Goal: Register for event/course

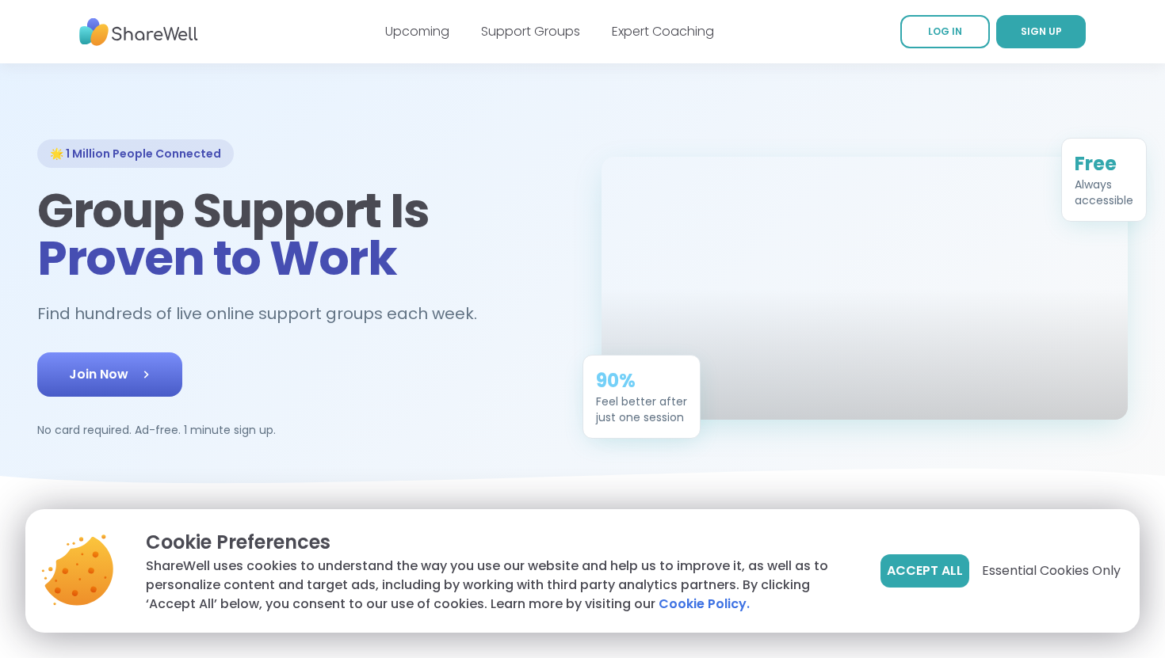
click at [124, 384] on link "Join Now" at bounding box center [109, 375] width 145 height 44
click at [417, 32] on link "Upcoming" at bounding box center [417, 31] width 64 height 18
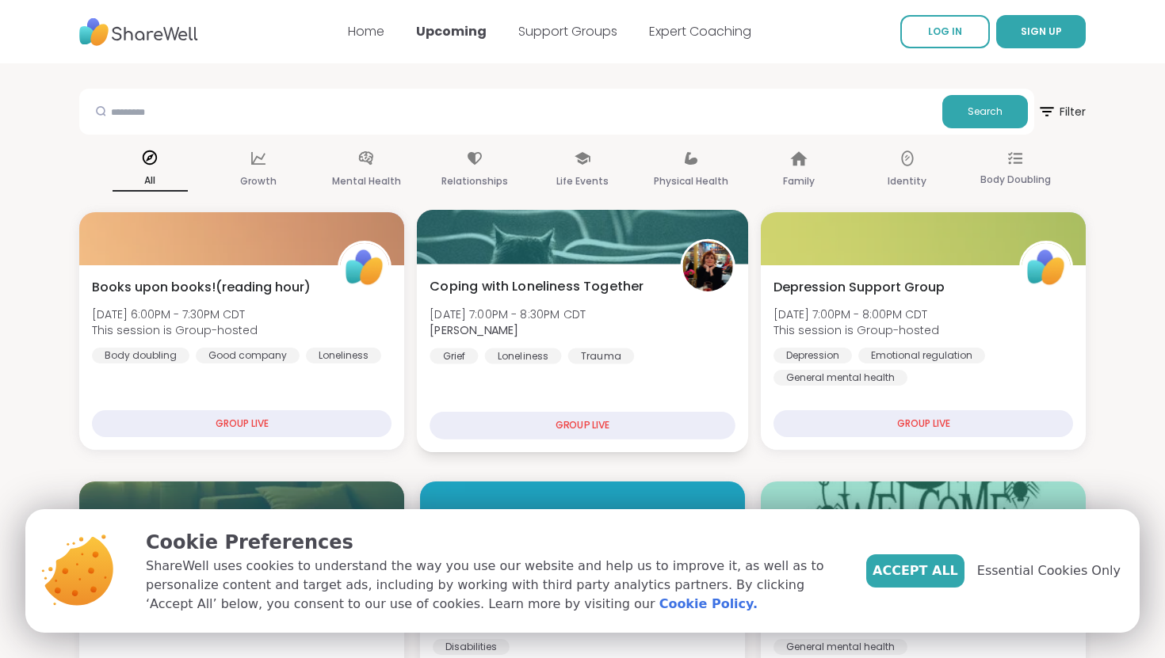
click at [542, 427] on div "GROUP LIVE" at bounding box center [582, 426] width 306 height 28
click at [578, 418] on div "GROUP LIVE" at bounding box center [582, 426] width 306 height 28
click at [569, 307] on span "[DATE] 7:00PM - 8:30PM CDT" at bounding box center [507, 314] width 156 height 16
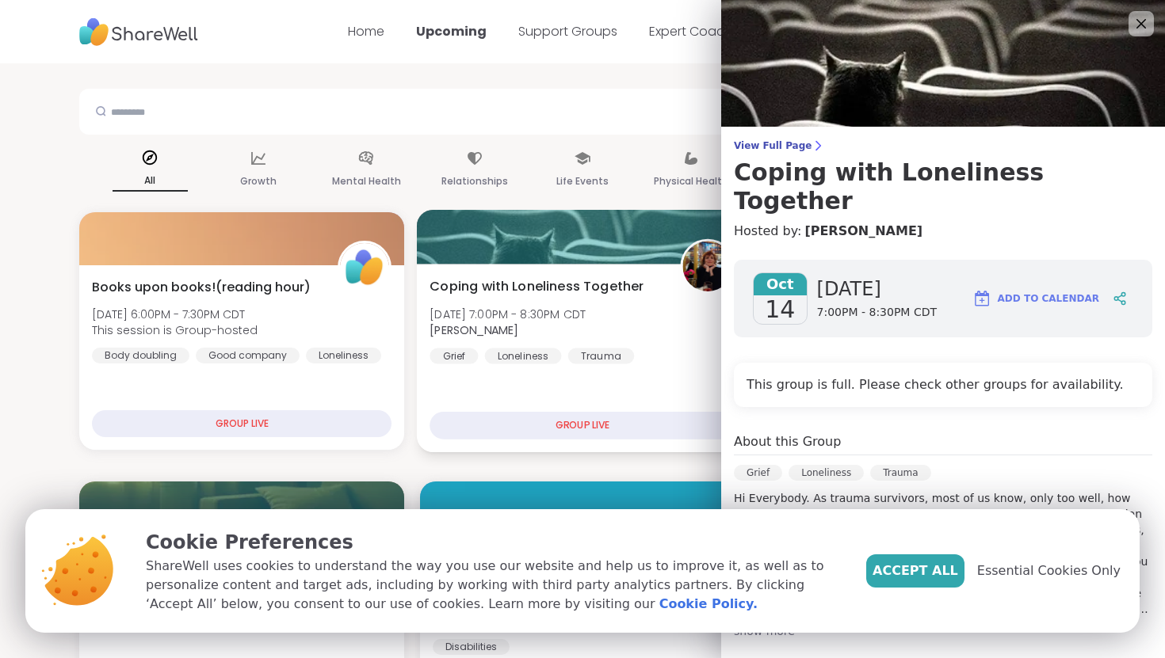
click at [569, 307] on span "[DATE] 7:00PM - 8:30PM CDT" at bounding box center [507, 314] width 156 height 16
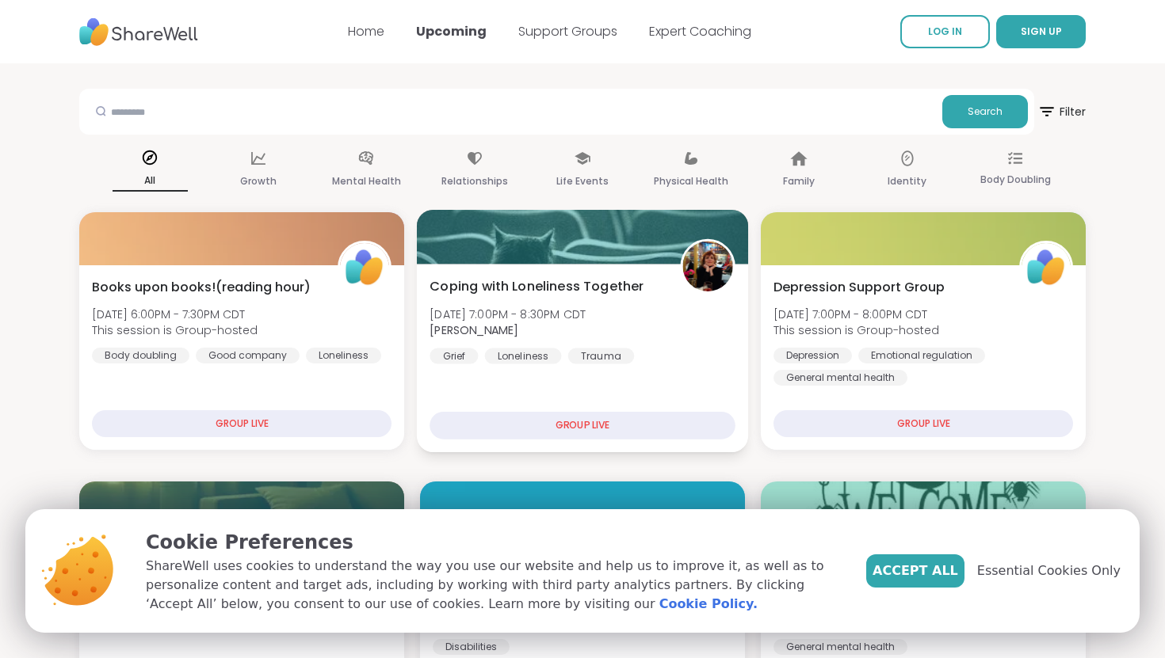
click at [569, 307] on span "[DATE] 7:00PM - 8:30PM CDT" at bounding box center [507, 314] width 156 height 16
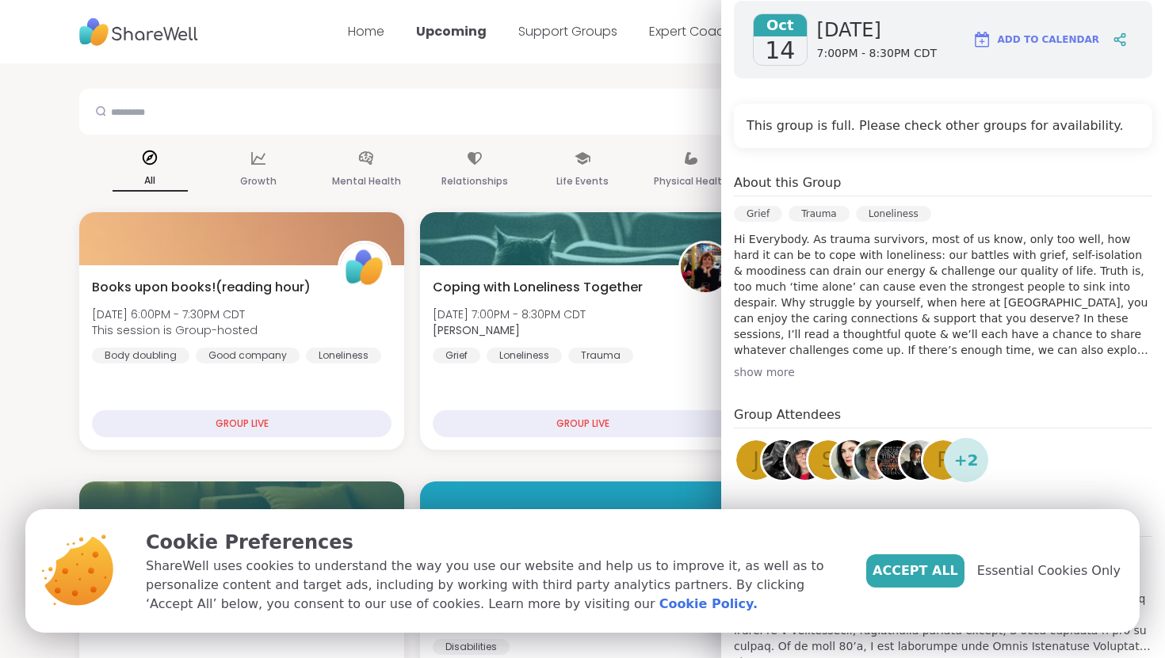
scroll to position [281, 0]
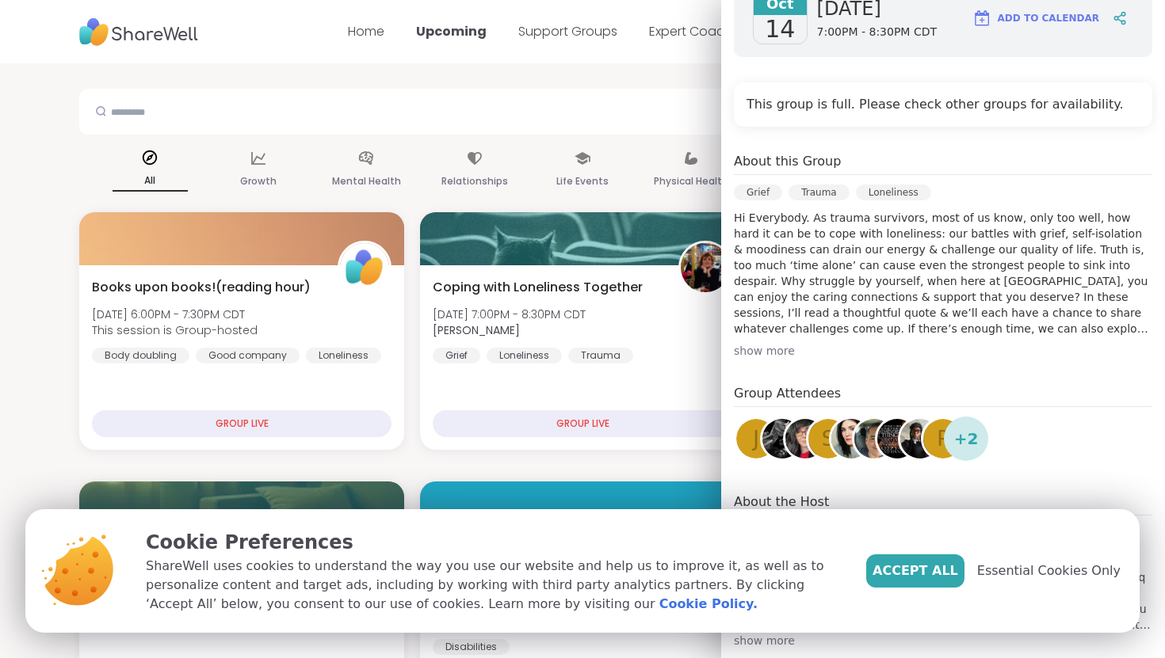
click at [927, 594] on div "Accept All Essential Cookies Only" at bounding box center [993, 572] width 254 height 86
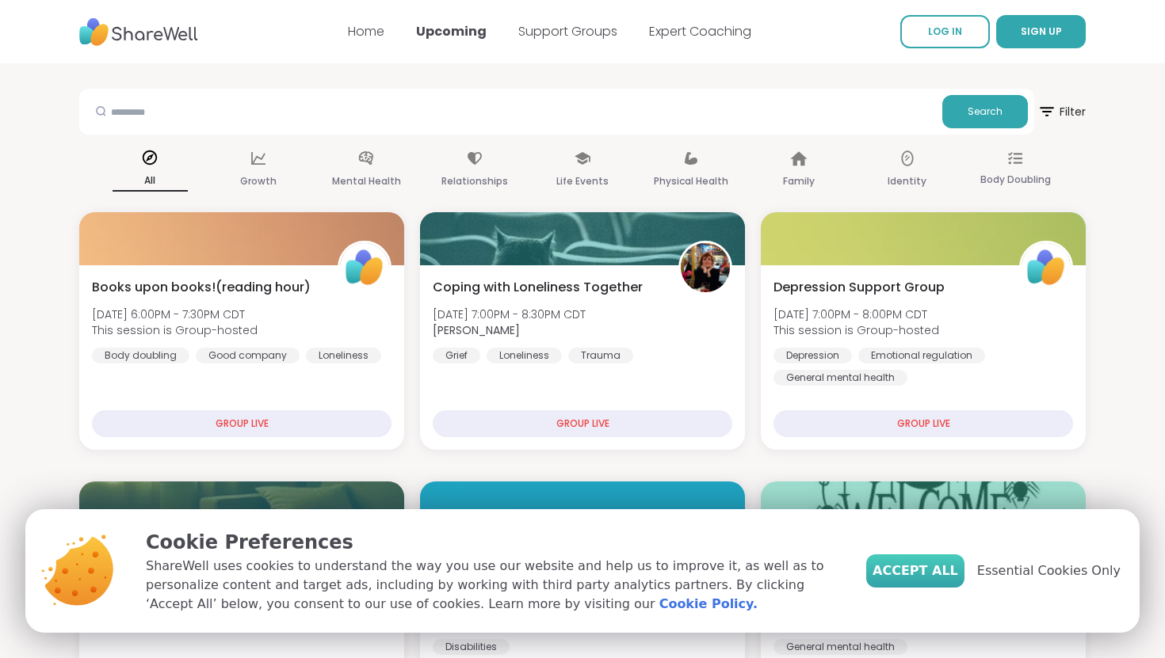
click at [932, 574] on span "Accept All" at bounding box center [915, 571] width 86 height 19
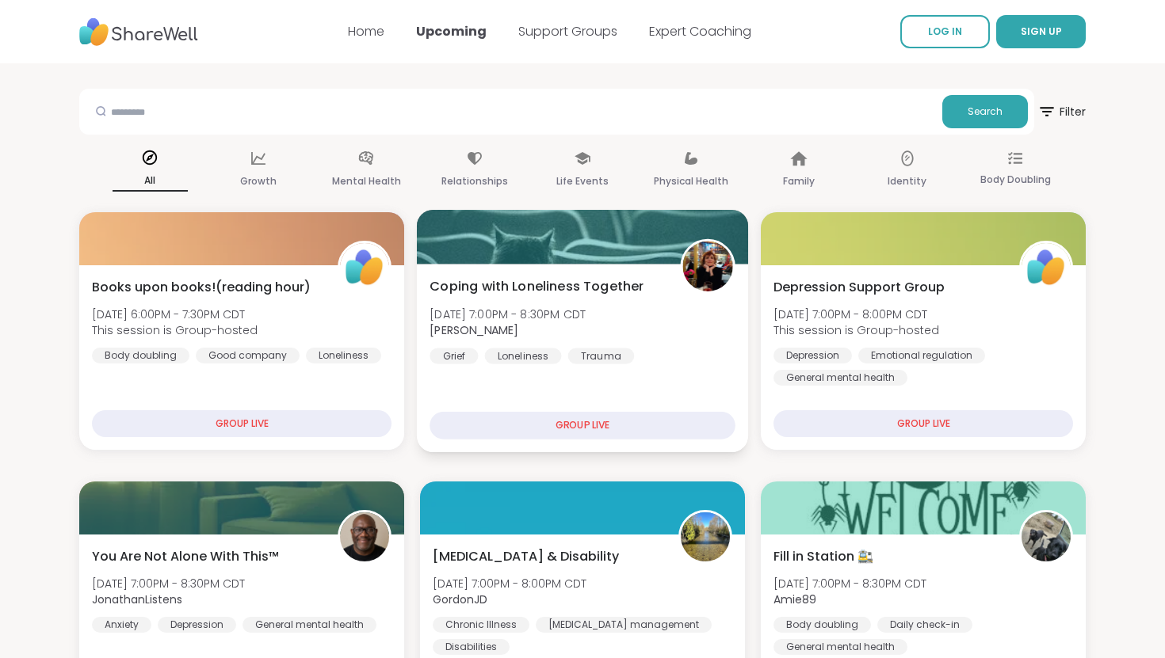
click at [623, 424] on div "GROUP LIVE" at bounding box center [582, 426] width 306 height 28
click at [633, 312] on div "Coping with Loneliness Together Tue, Oct 14 | 7:00PM - 8:30PM CDT Judy Grief Lo…" at bounding box center [582, 320] width 306 height 87
click at [681, 307] on div "Coping with Loneliness Together Tue, Oct 14 | 7:00PM - 8:30PM CDT Judy Grief Lo…" at bounding box center [582, 320] width 306 height 87
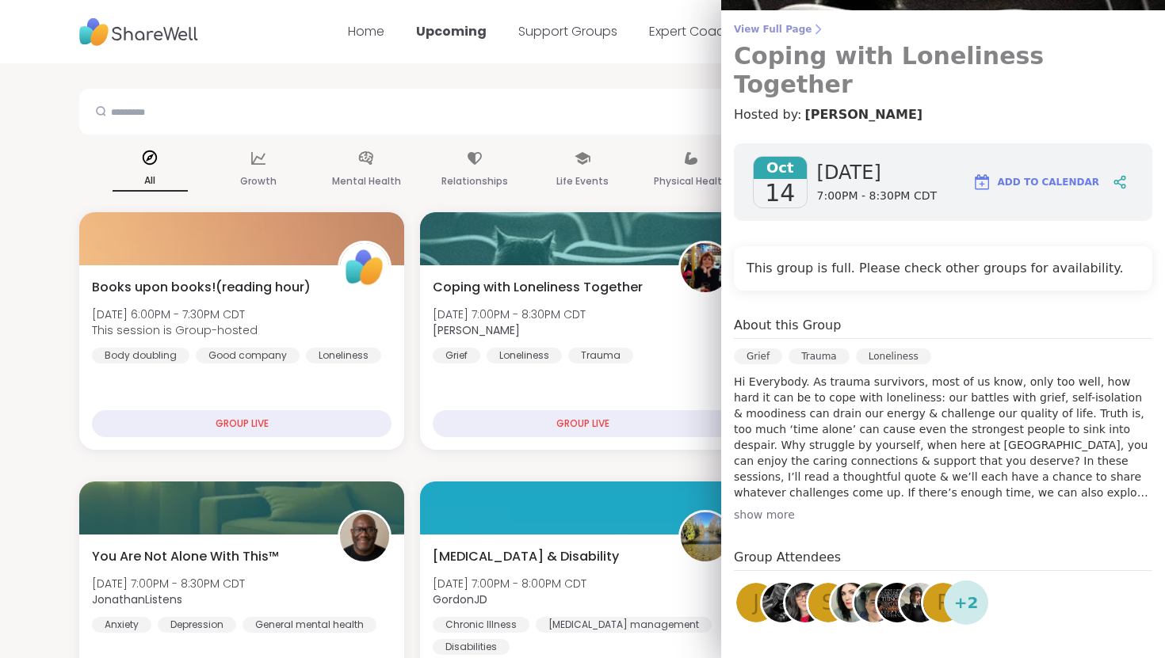
scroll to position [0, 0]
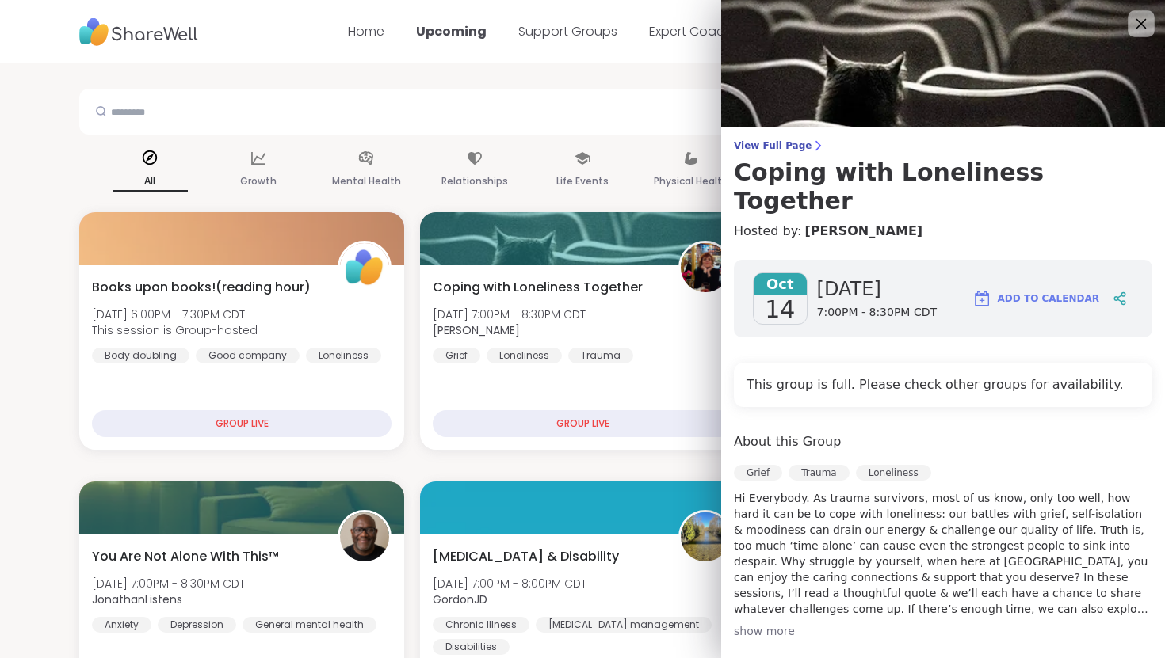
click at [1129, 33] on div at bounding box center [1141, 23] width 27 height 27
click at [1149, 23] on icon at bounding box center [1141, 23] width 20 height 20
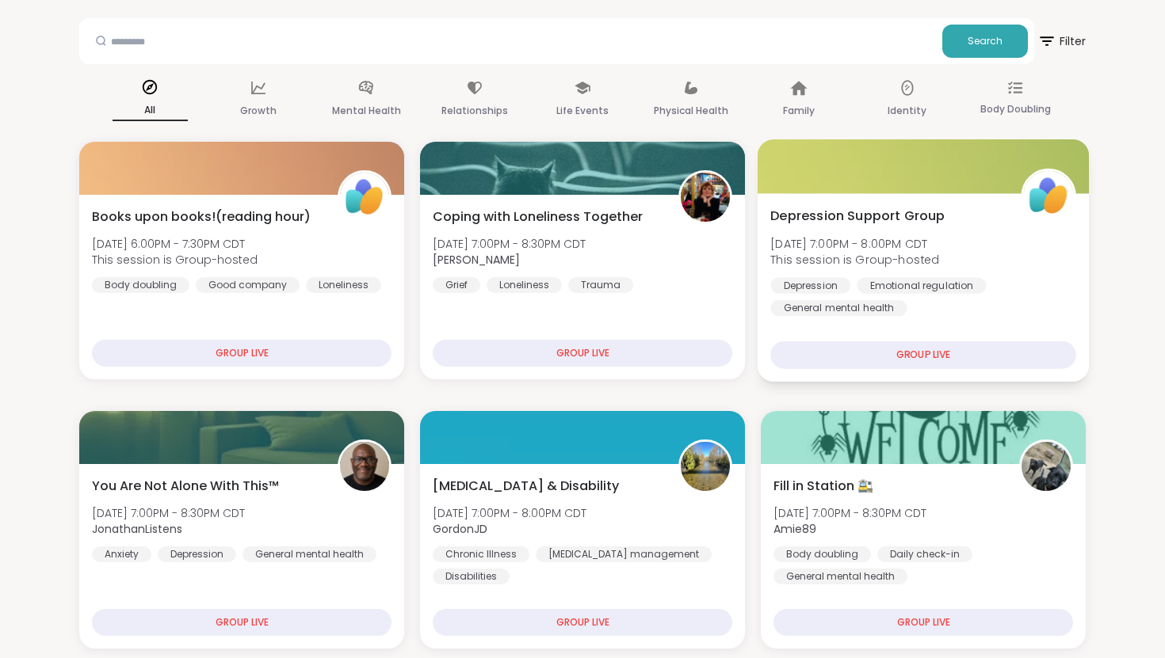
scroll to position [78, 0]
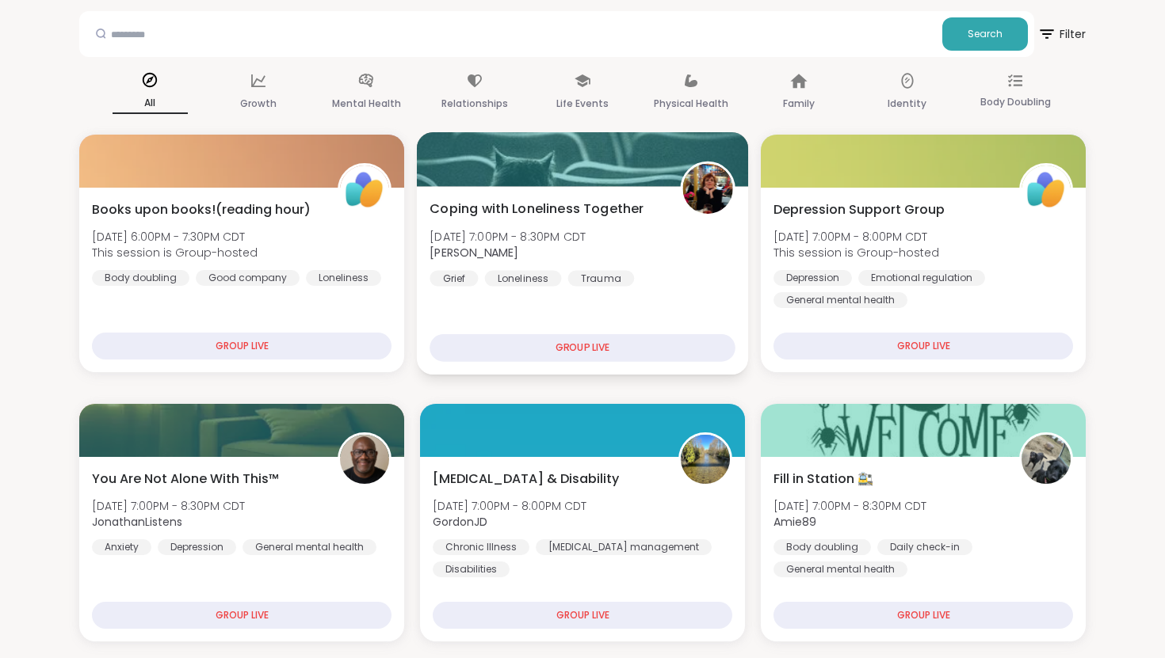
click at [643, 345] on div "GROUP LIVE" at bounding box center [582, 348] width 306 height 28
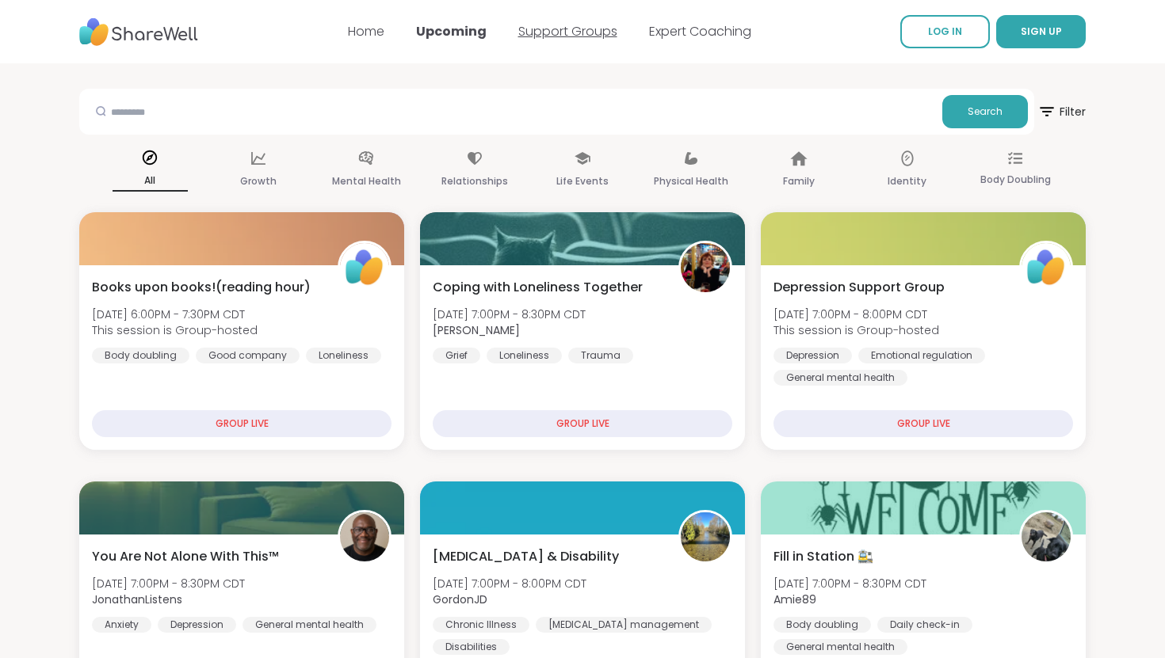
click at [588, 22] on link "Support Groups" at bounding box center [567, 31] width 99 height 18
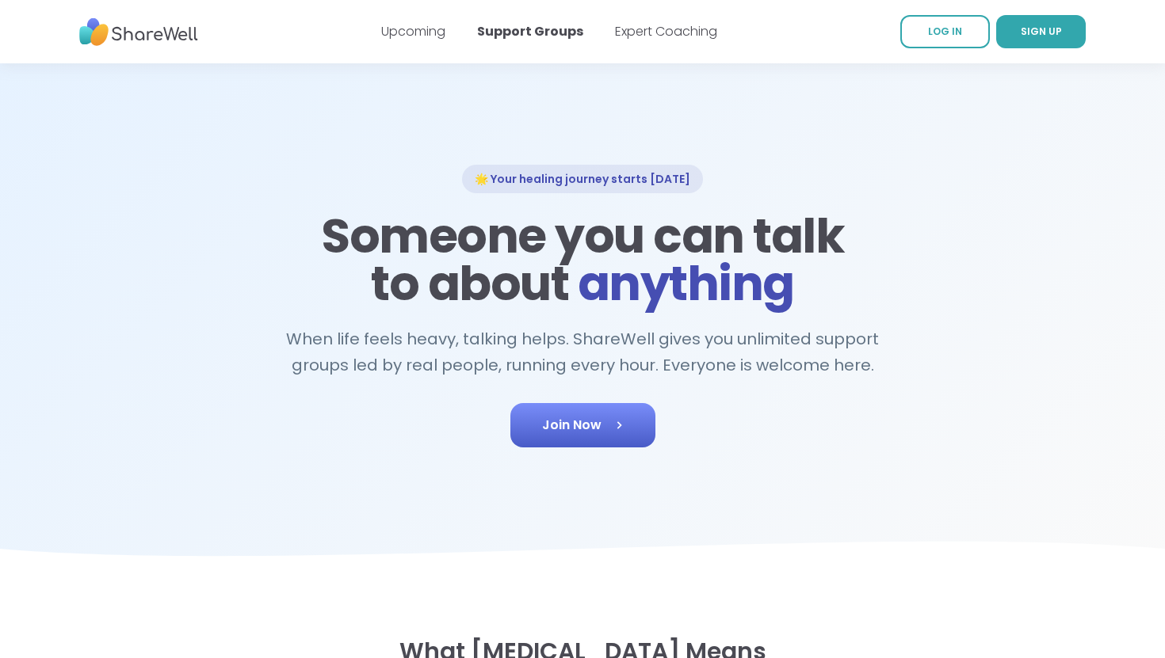
click at [573, 443] on link "Join Now" at bounding box center [582, 425] width 145 height 44
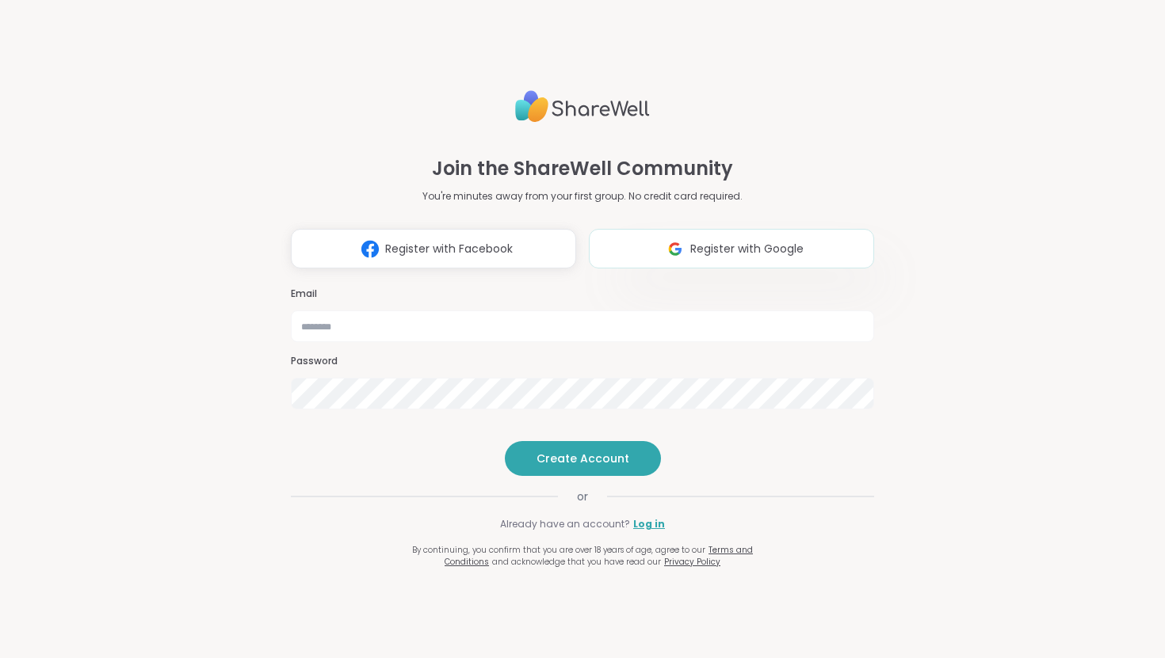
click at [652, 229] on button "Register with Google" at bounding box center [731, 249] width 285 height 40
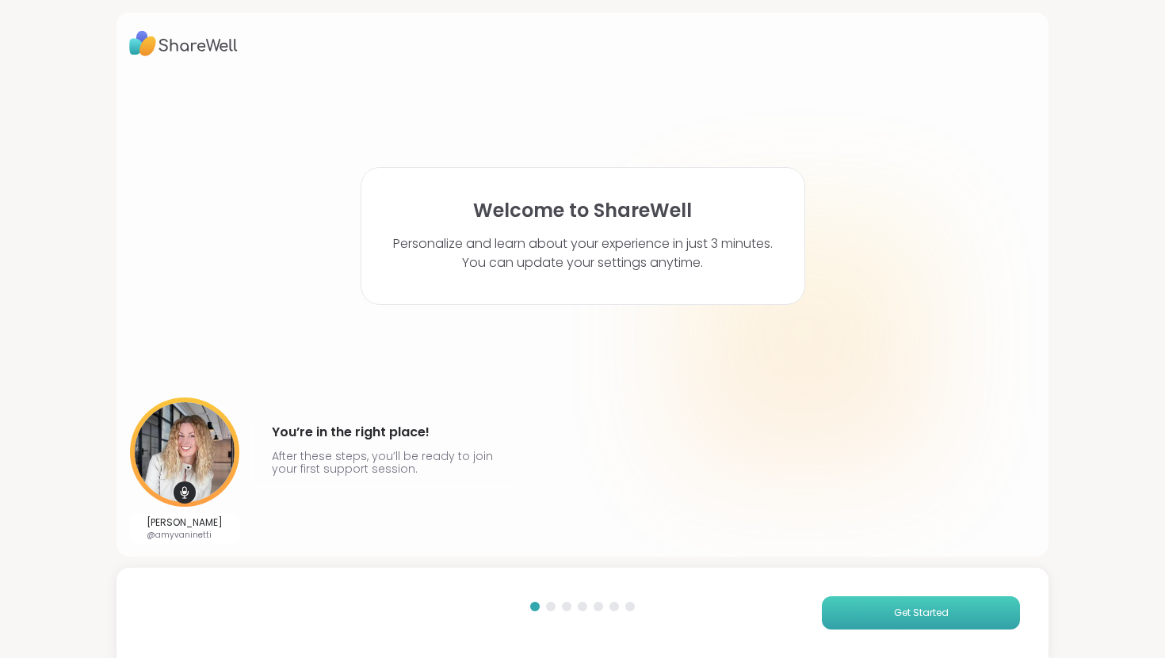
click at [869, 616] on button "Get Started" at bounding box center [921, 613] width 198 height 33
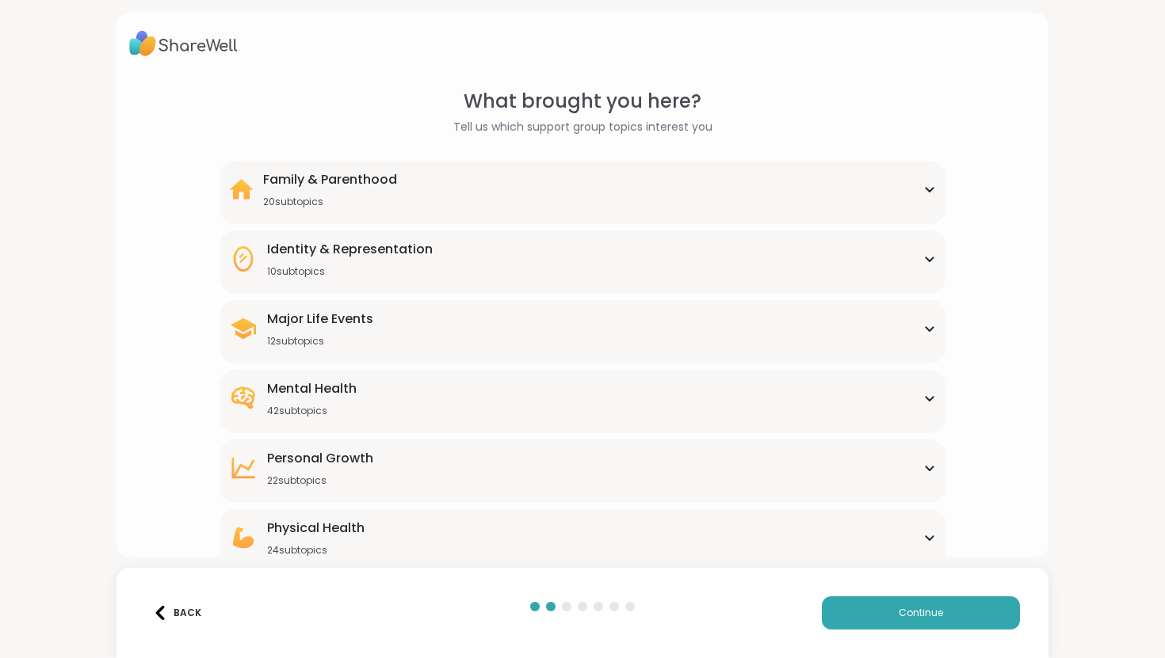
scroll to position [86, 0]
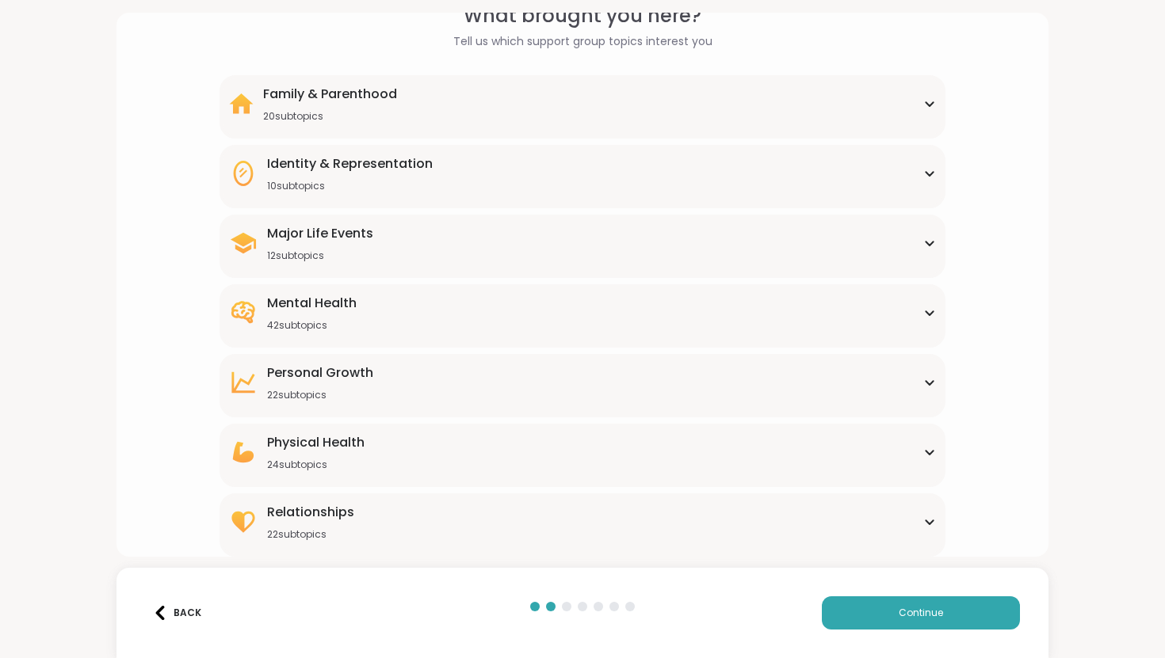
click at [580, 381] on div "[MEDICAL_DATA] 22 subtopics" at bounding box center [582, 383] width 706 height 38
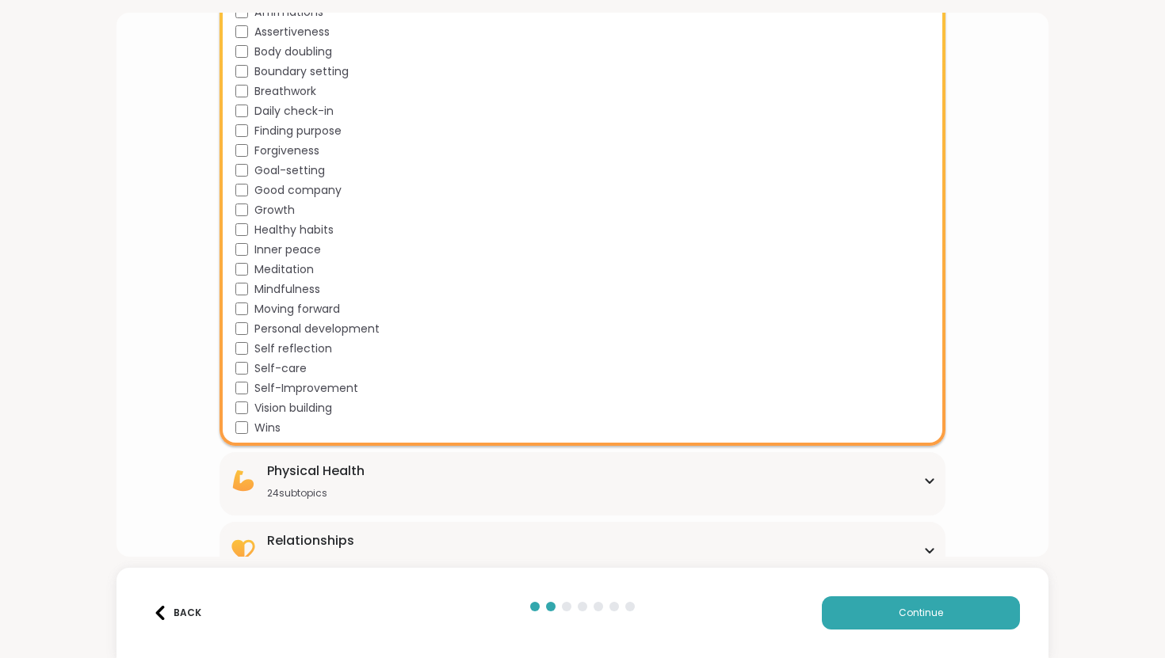
scroll to position [508, 0]
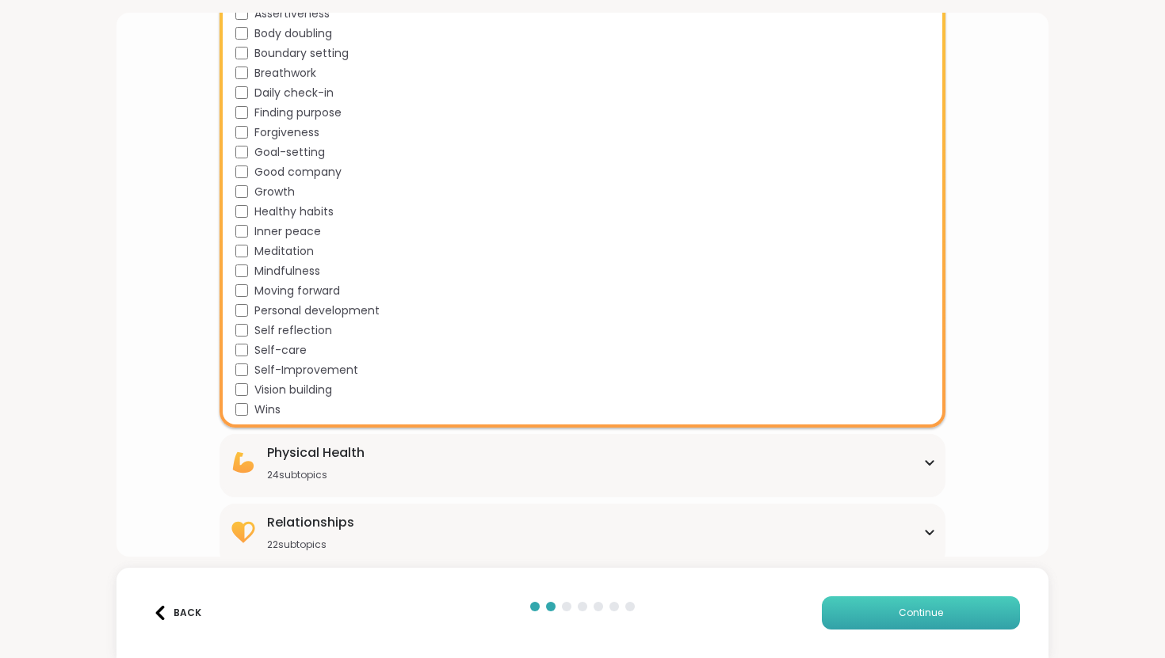
click at [929, 610] on span "Continue" at bounding box center [921, 613] width 44 height 14
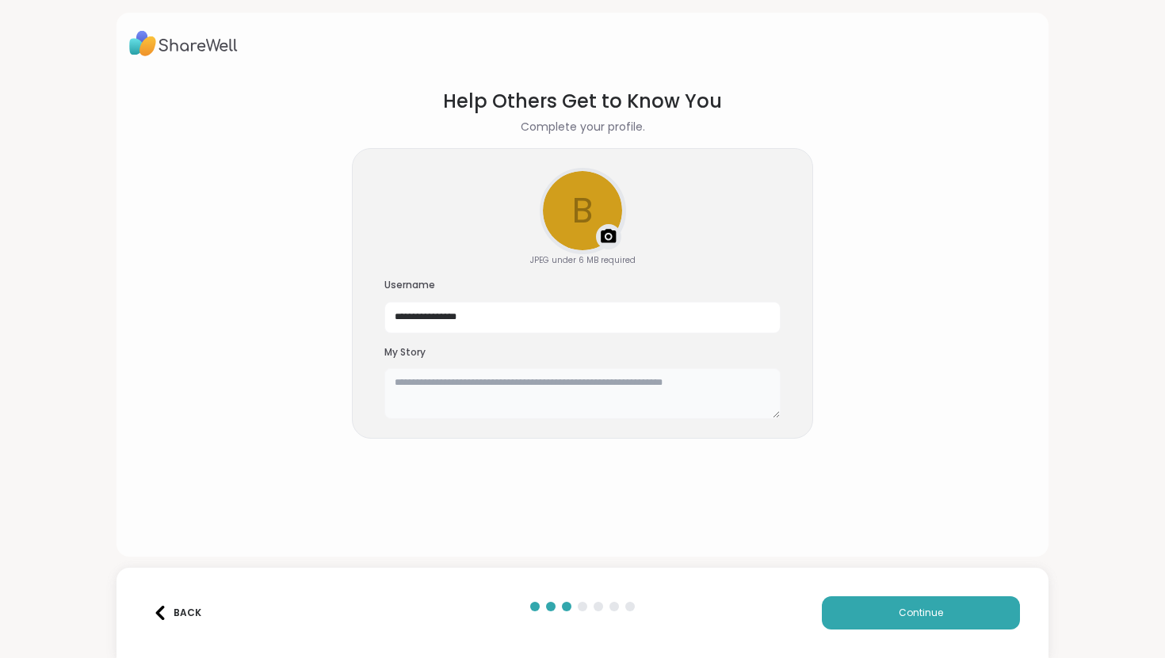
click at [619, 387] on textarea at bounding box center [582, 393] width 396 height 51
type textarea "**********"
click at [857, 606] on button "Continue" at bounding box center [921, 613] width 198 height 33
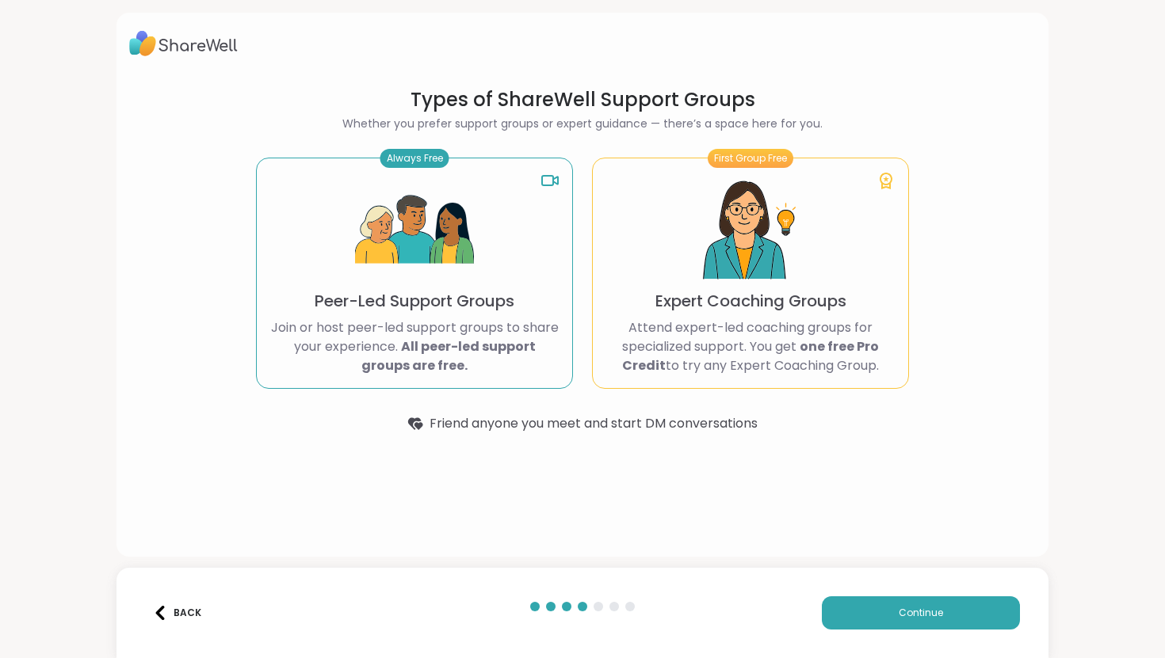
click at [425, 269] on img at bounding box center [414, 230] width 119 height 119
click at [716, 287] on img at bounding box center [750, 230] width 119 height 119
click at [884, 605] on button "Continue" at bounding box center [921, 613] width 198 height 33
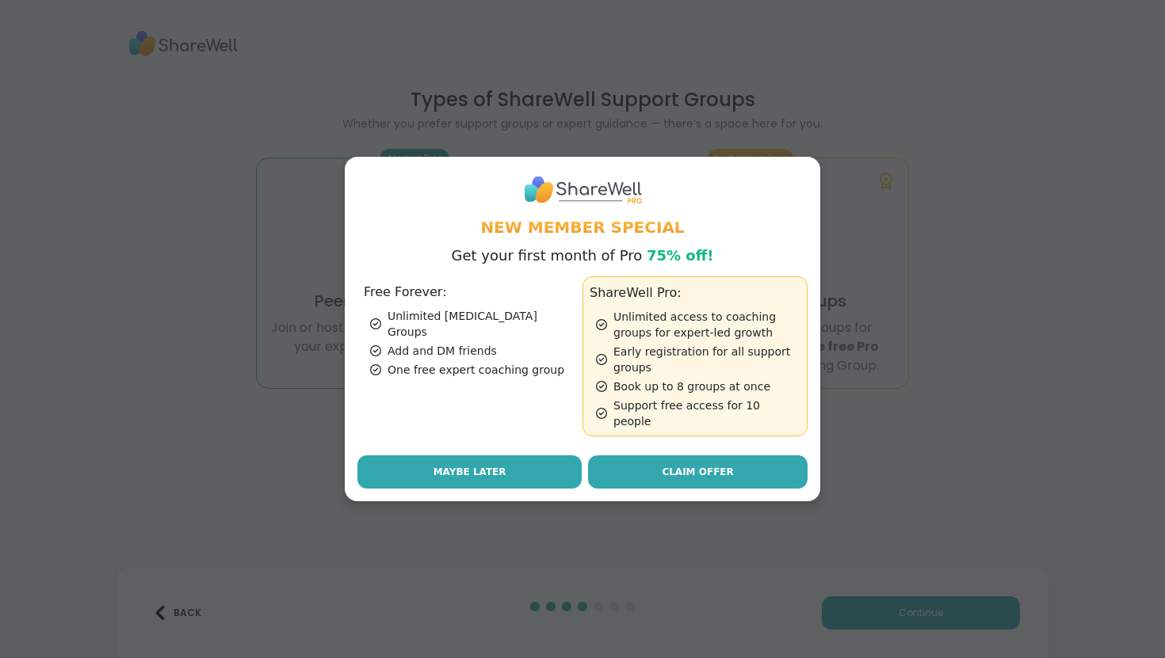
click at [551, 464] on button "Maybe Later" at bounding box center [469, 472] width 224 height 33
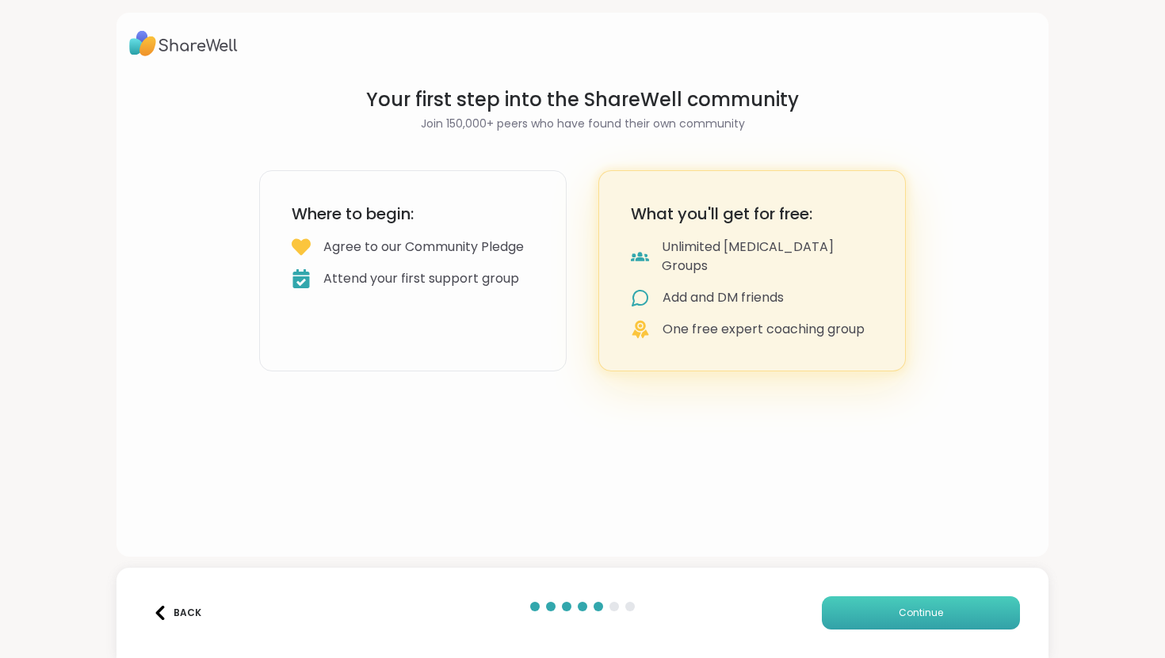
click at [878, 607] on button "Continue" at bounding box center [921, 613] width 198 height 33
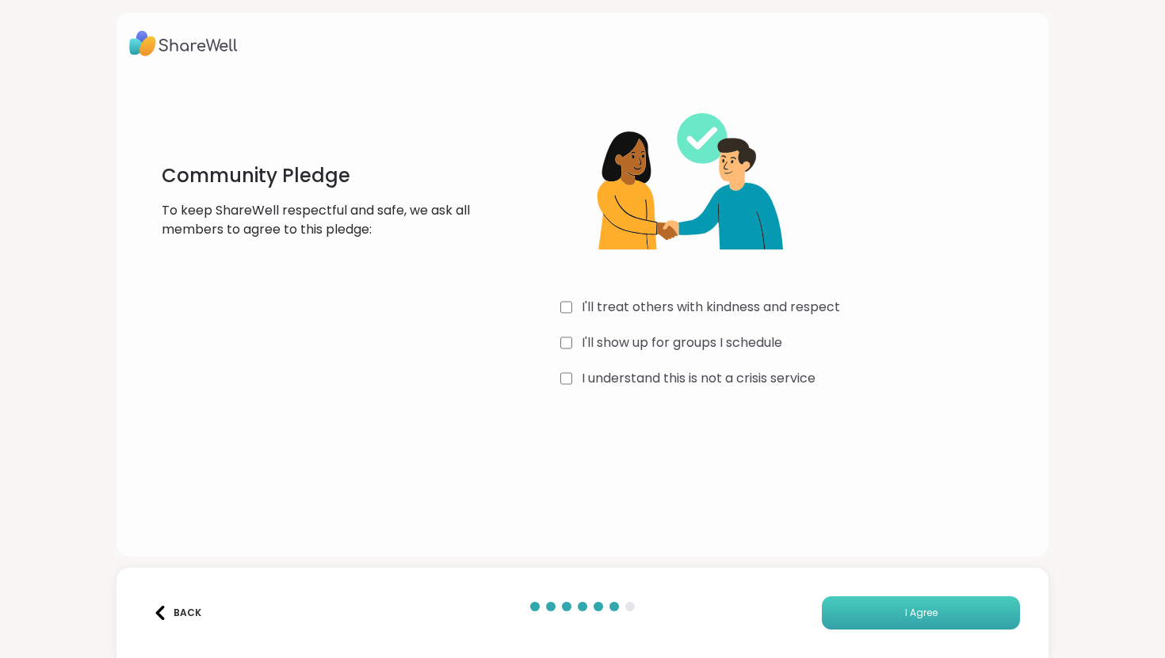
click at [882, 613] on button "I Agree" at bounding box center [921, 613] width 198 height 33
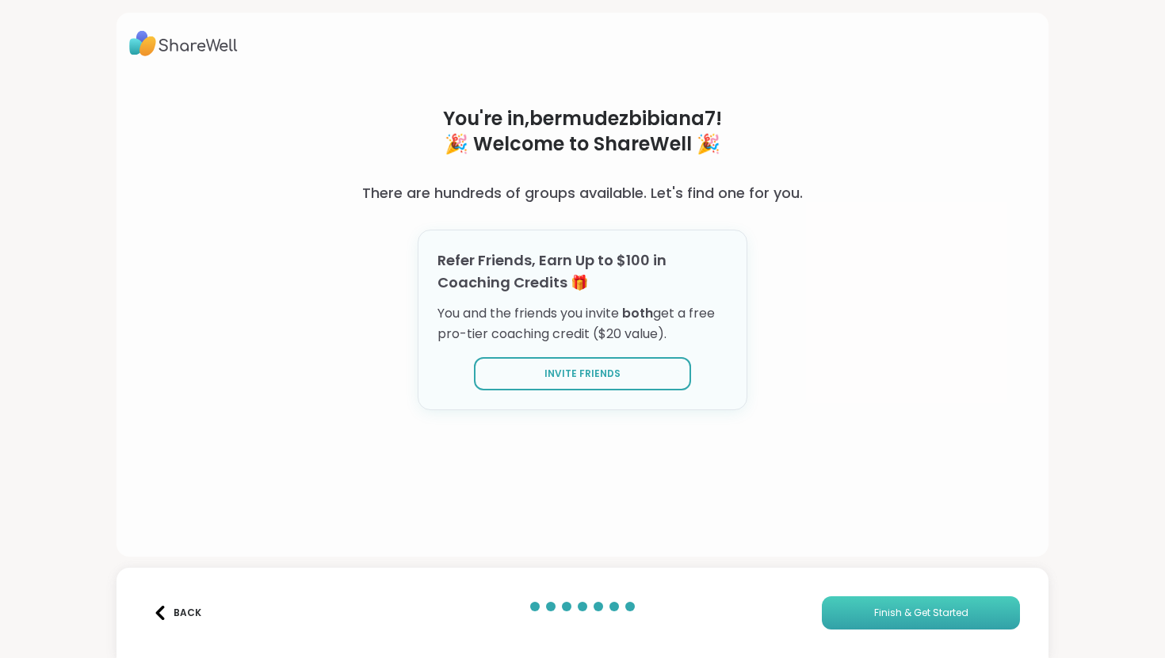
click at [851, 613] on button "Finish & Get Started" at bounding box center [921, 613] width 198 height 33
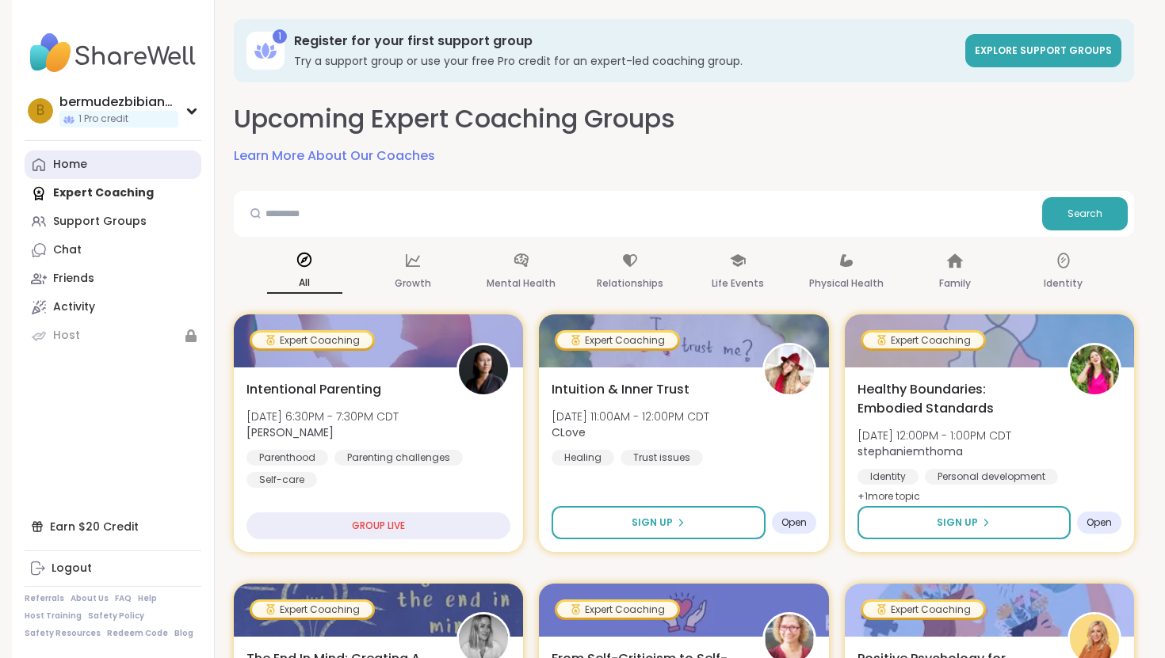
click at [54, 162] on div "Home" at bounding box center [70, 165] width 34 height 16
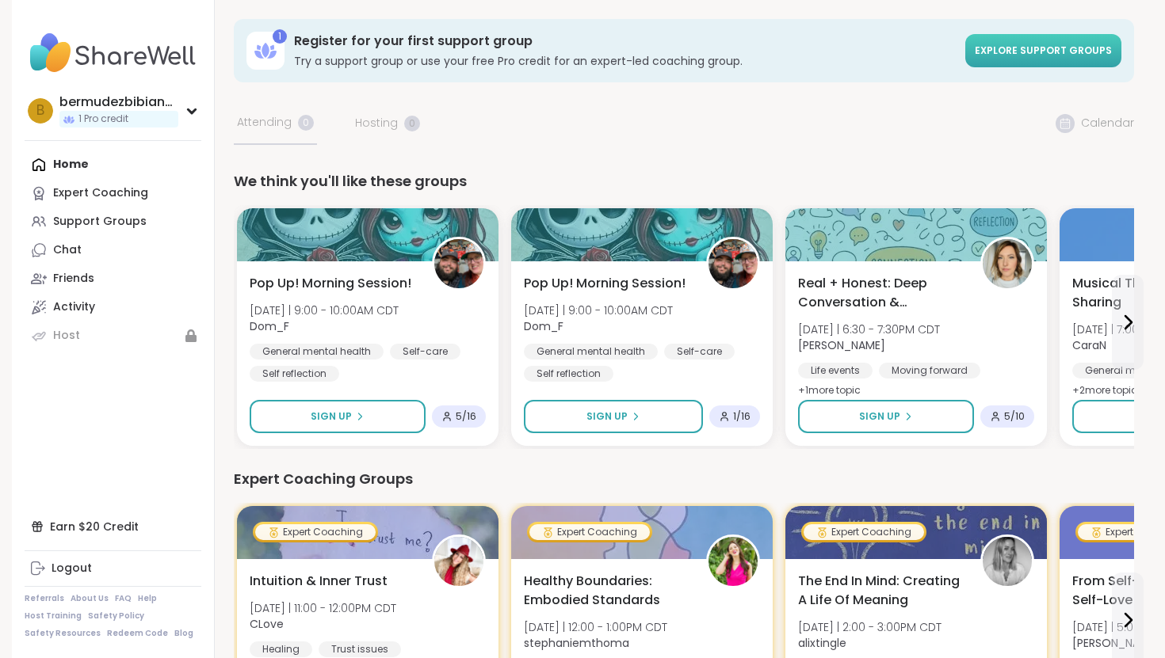
click at [1022, 52] on span "Explore support groups" at bounding box center [1043, 50] width 137 height 13
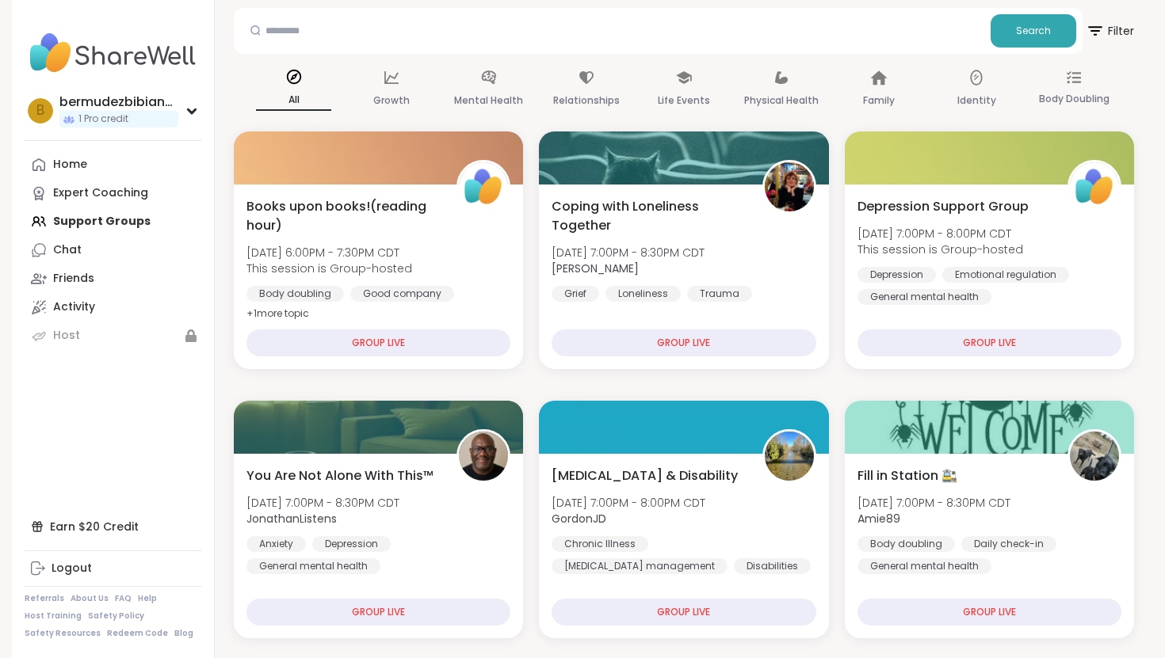
scroll to position [169, 0]
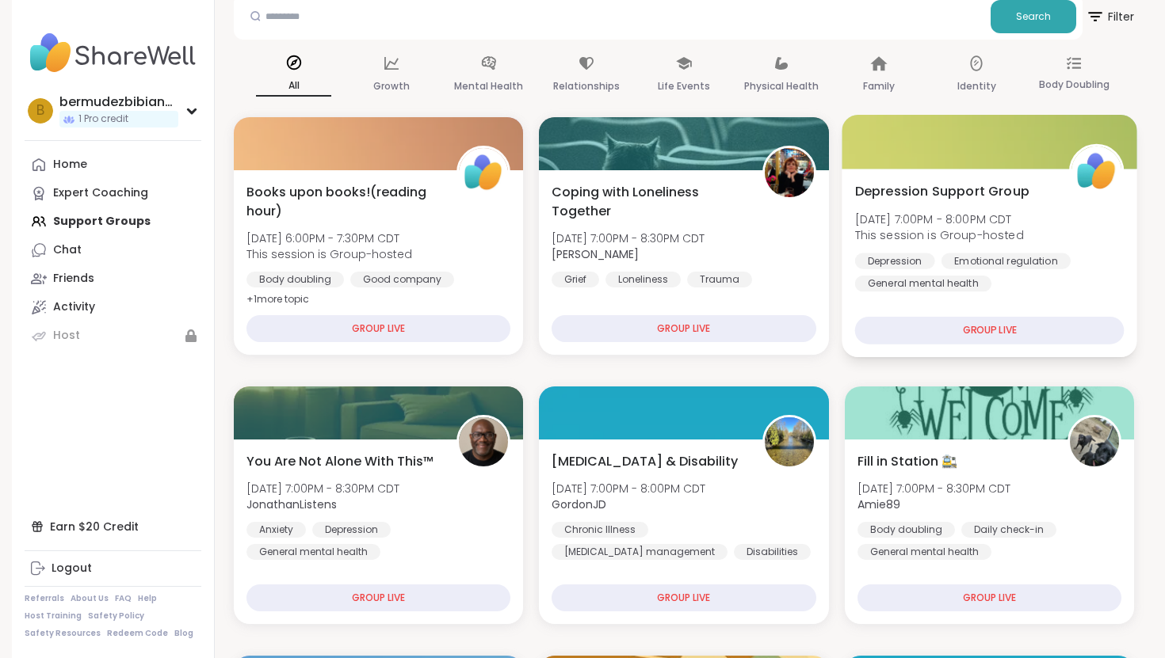
click at [994, 334] on div "GROUP LIVE" at bounding box center [988, 331] width 269 height 28
click at [965, 330] on div "GROUP LIVE" at bounding box center [988, 331] width 269 height 28
click at [940, 208] on div "Depression Support Group Tue, Oct 14 | 7:00PM - 8:00PM CDT This session is Grou…" at bounding box center [988, 236] width 269 height 110
click at [940, 208] on h4 "Hosted by: ShareWell" at bounding box center [951, 202] width 403 height 19
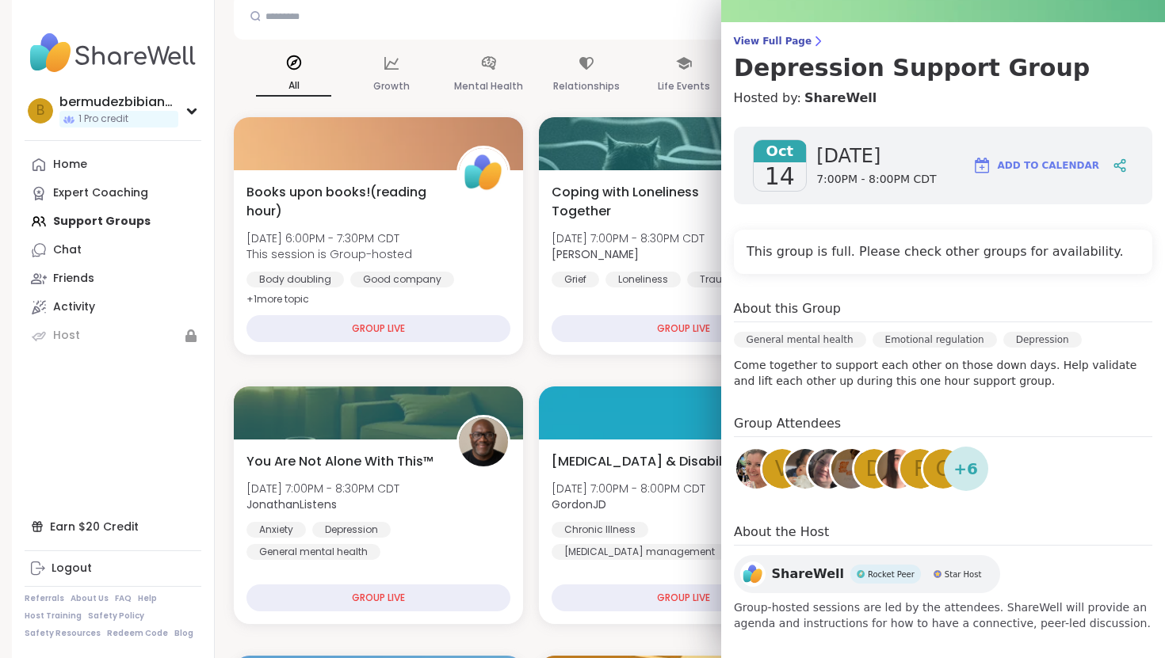
scroll to position [116, 0]
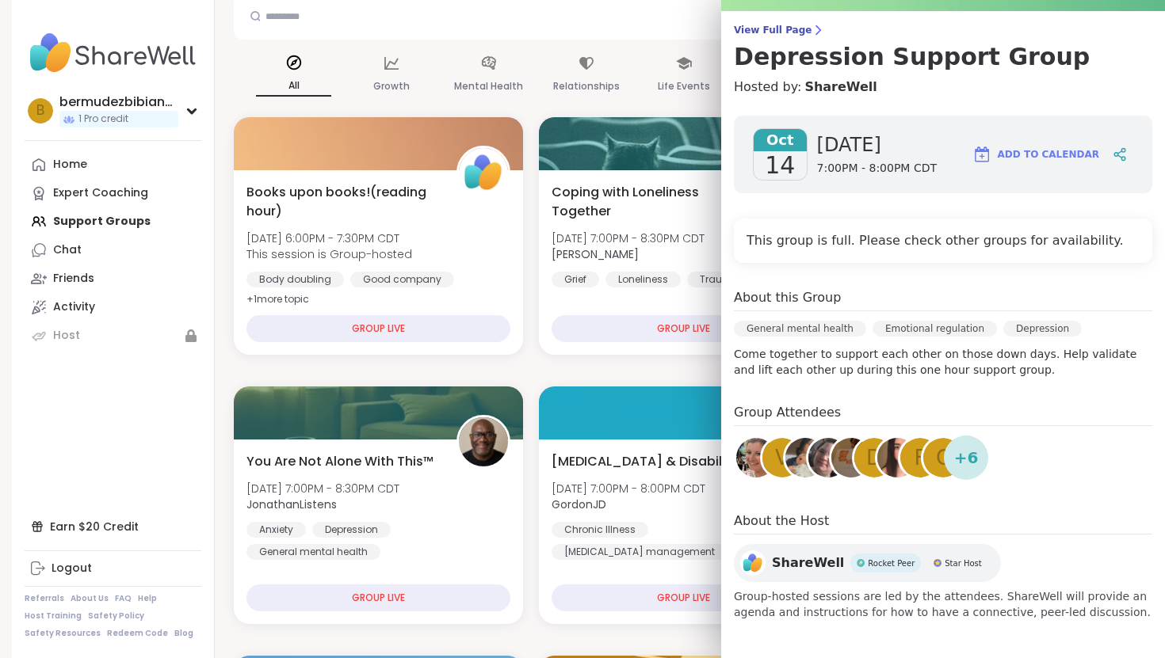
click at [808, 564] on span "ShareWell" at bounding box center [808, 563] width 72 height 19
click at [1074, 151] on span "Add to Calendar" at bounding box center [1048, 154] width 101 height 14
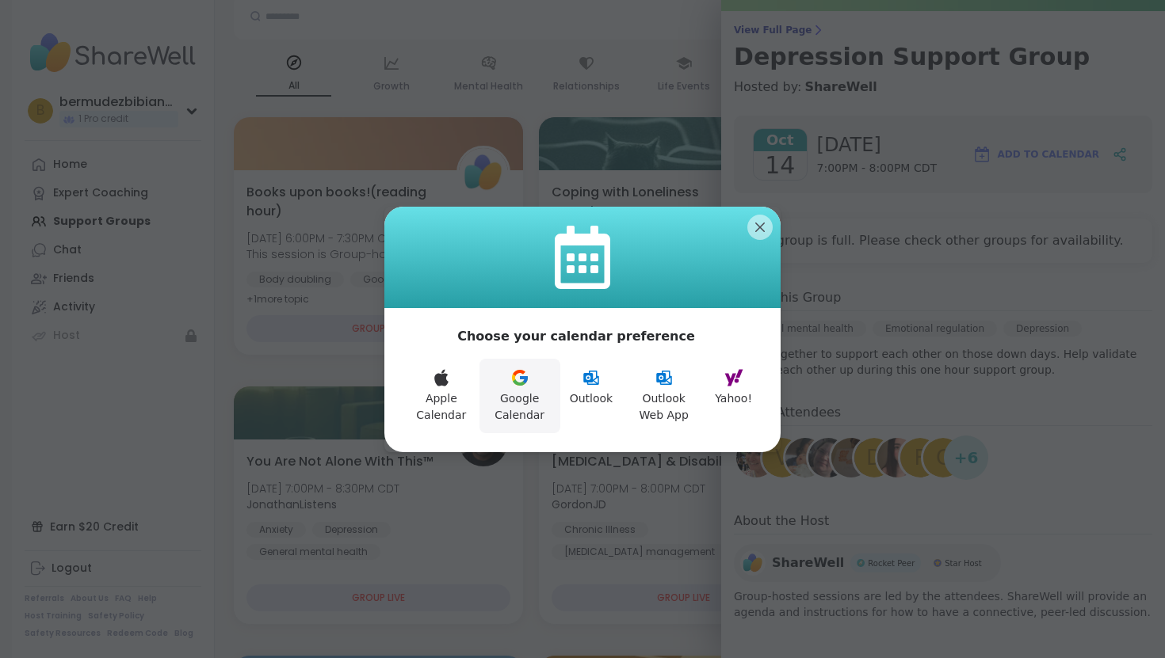
click at [526, 394] on button "Google Calendar" at bounding box center [519, 396] width 81 height 74
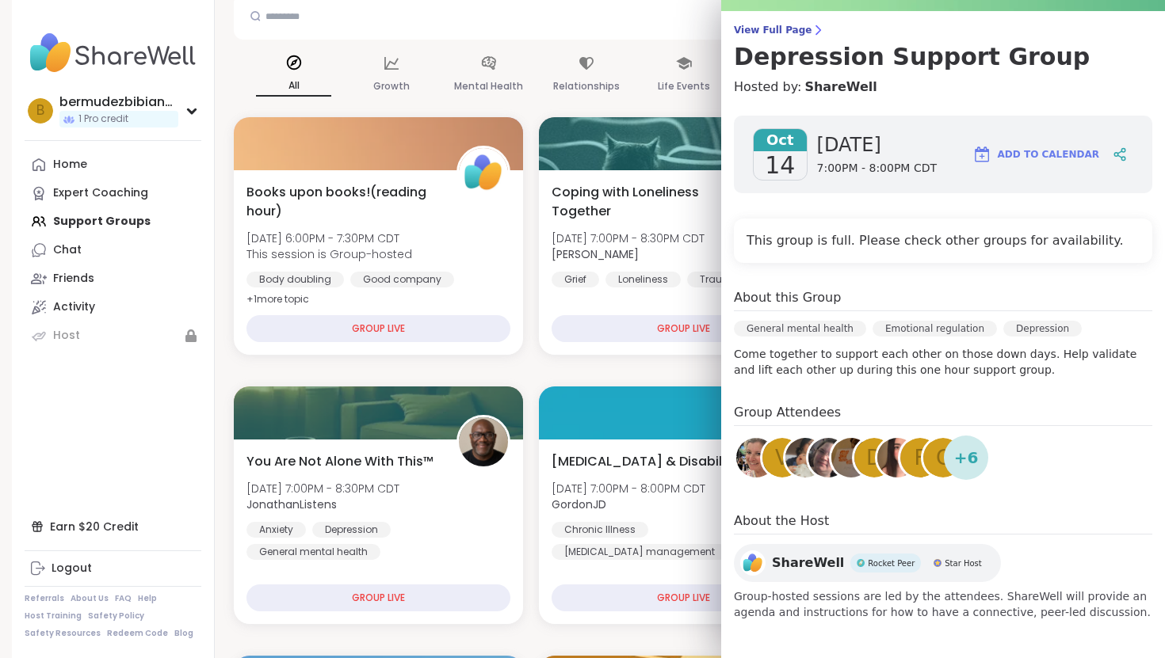
scroll to position [114, 0]
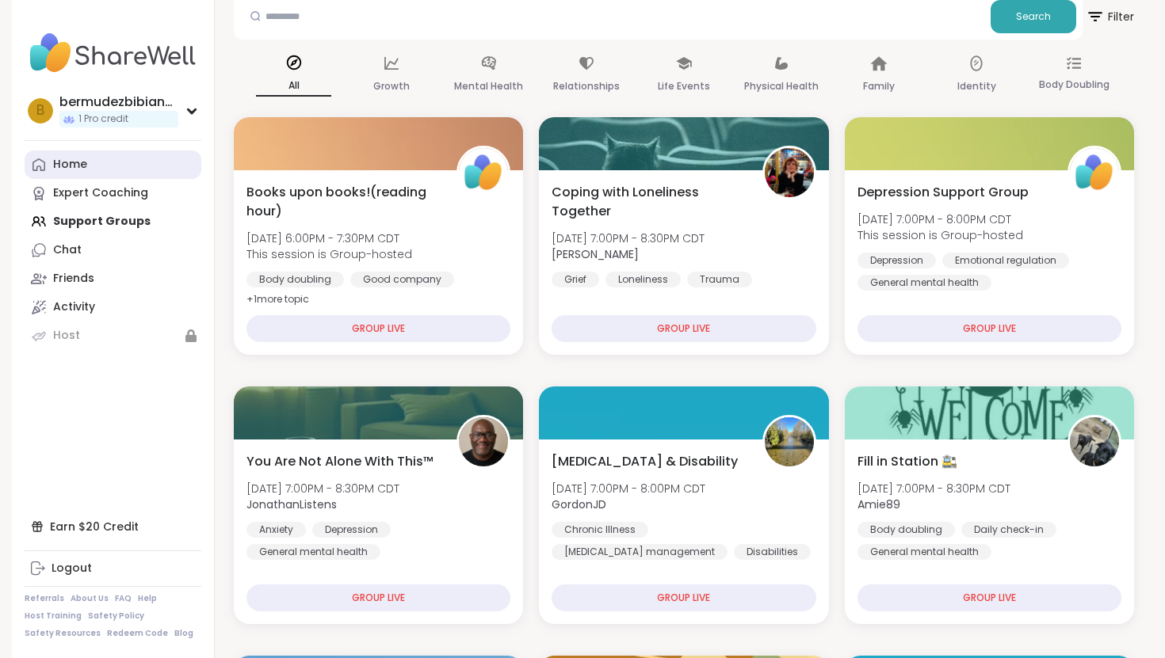
click at [74, 174] on link "Home" at bounding box center [113, 165] width 177 height 29
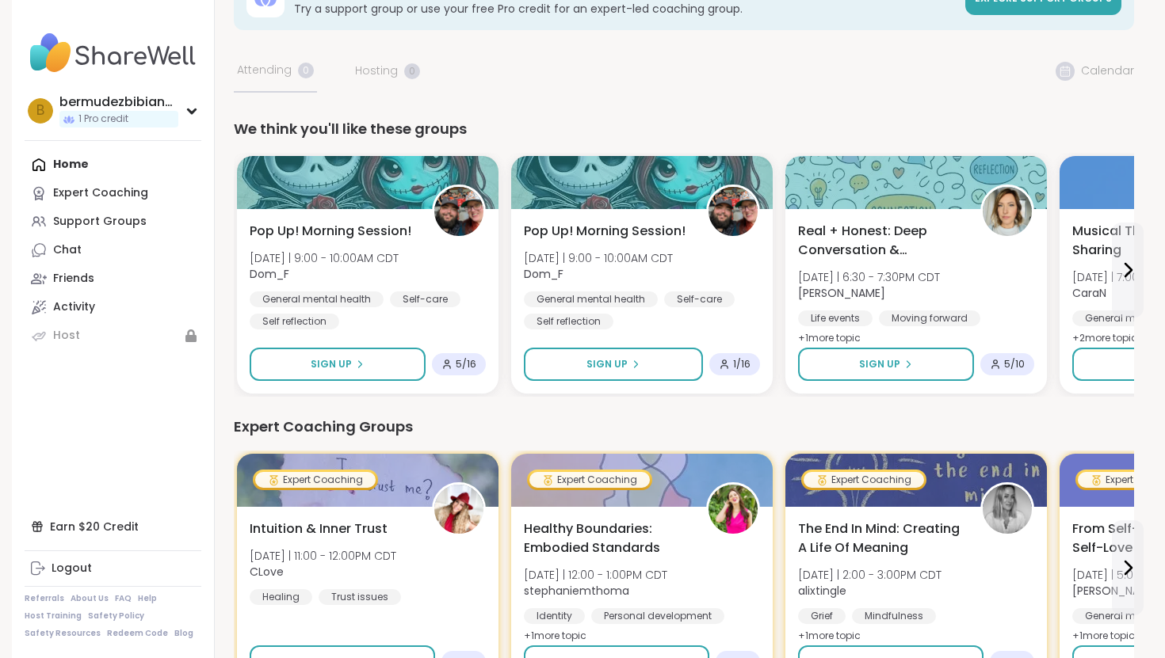
scroll to position [54, 0]
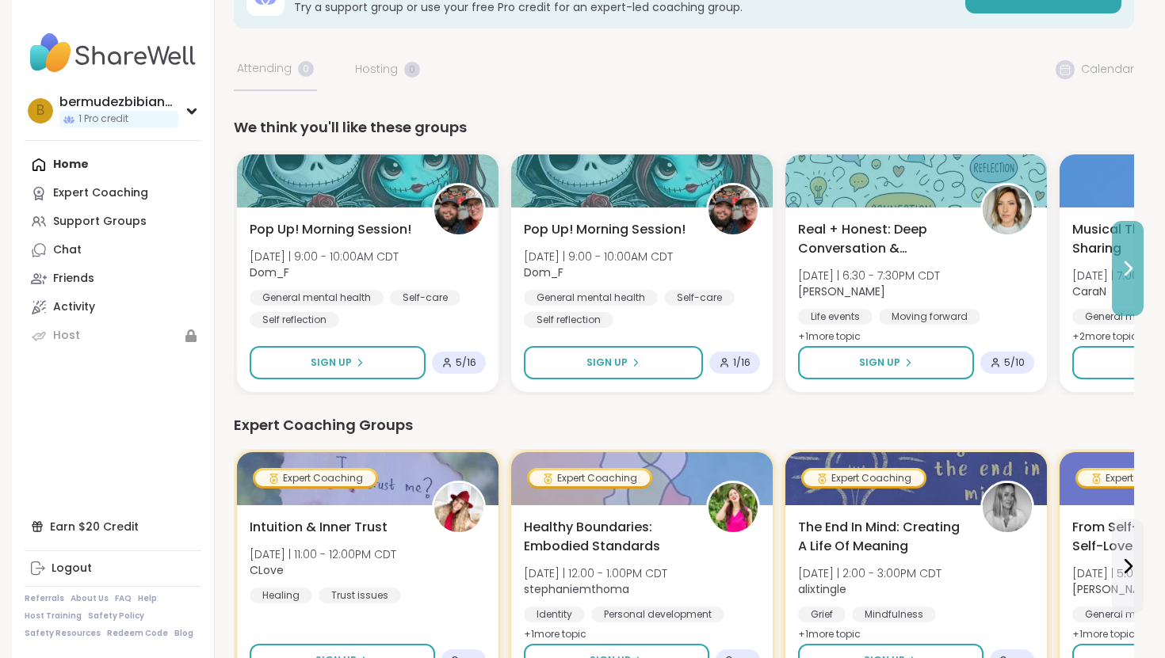
click at [1121, 269] on icon at bounding box center [1127, 268] width 19 height 19
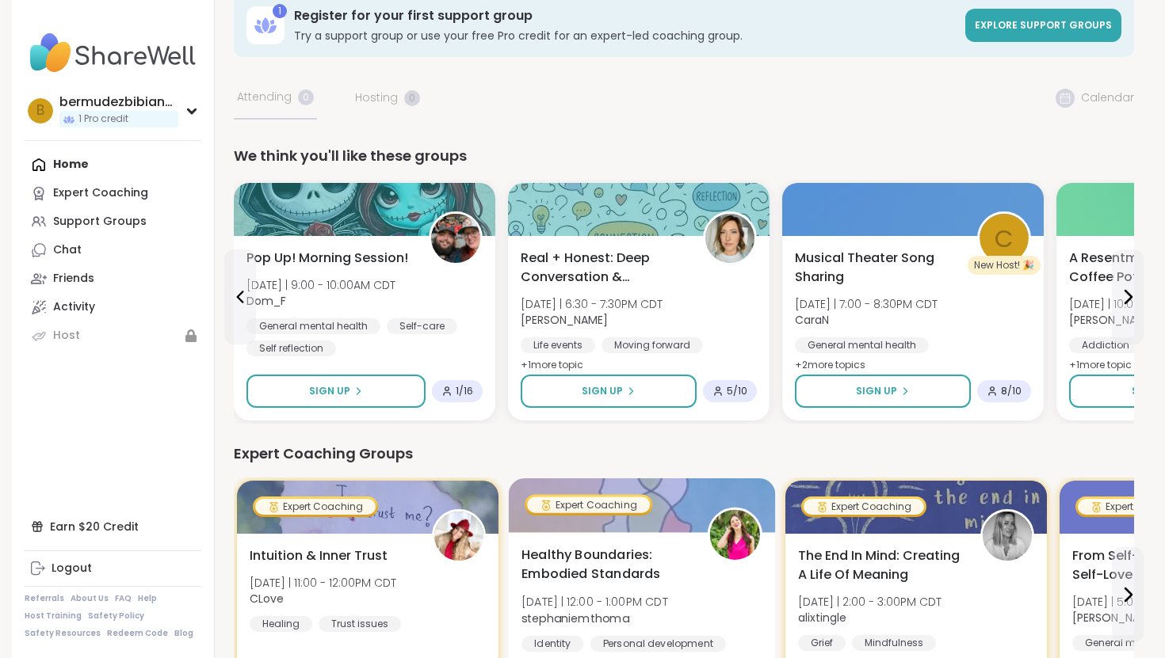
scroll to position [0, 0]
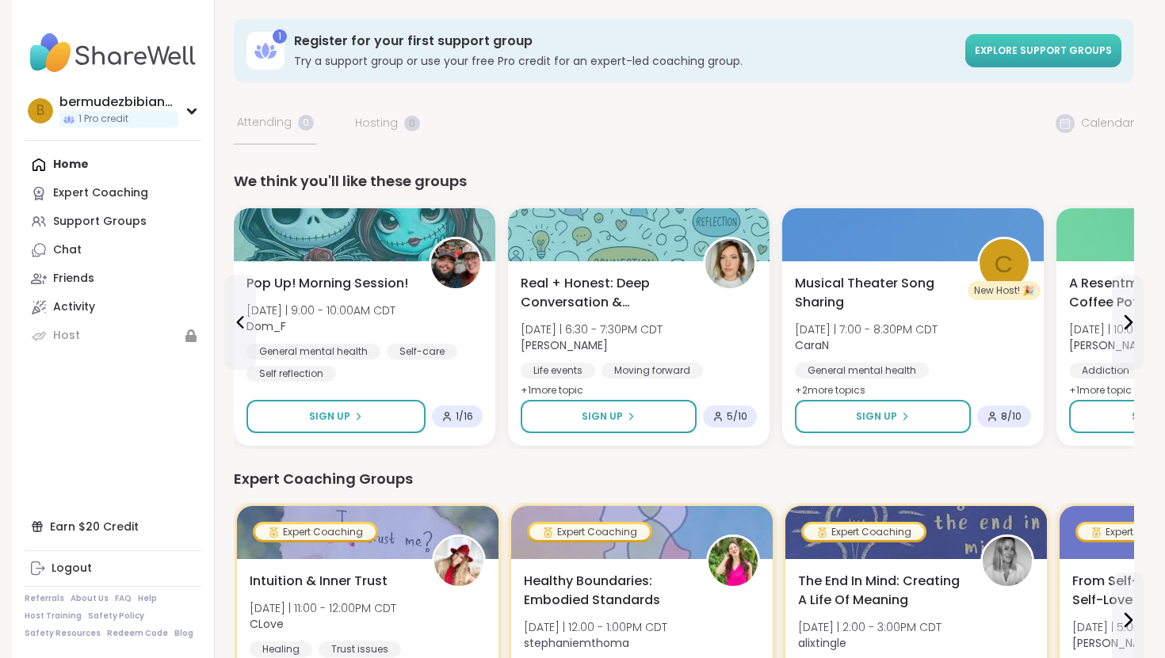
click at [1004, 59] on link "Explore support groups" at bounding box center [1043, 50] width 156 height 33
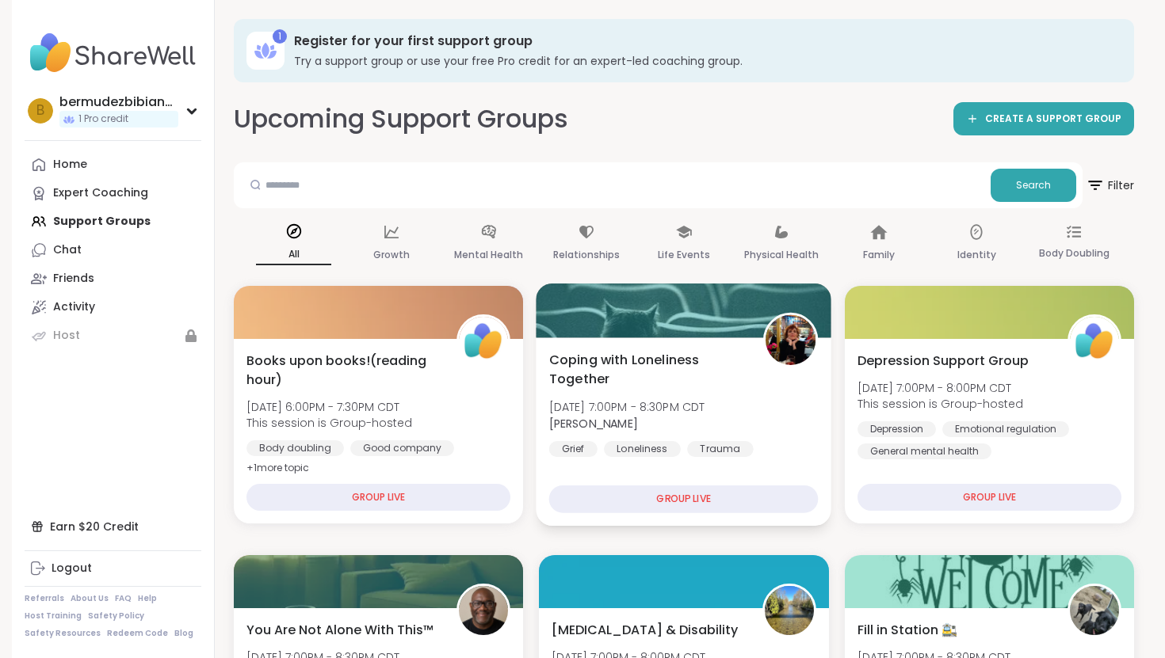
click at [658, 503] on div "GROUP LIVE" at bounding box center [683, 500] width 269 height 28
click at [674, 334] on div at bounding box center [684, 311] width 296 height 54
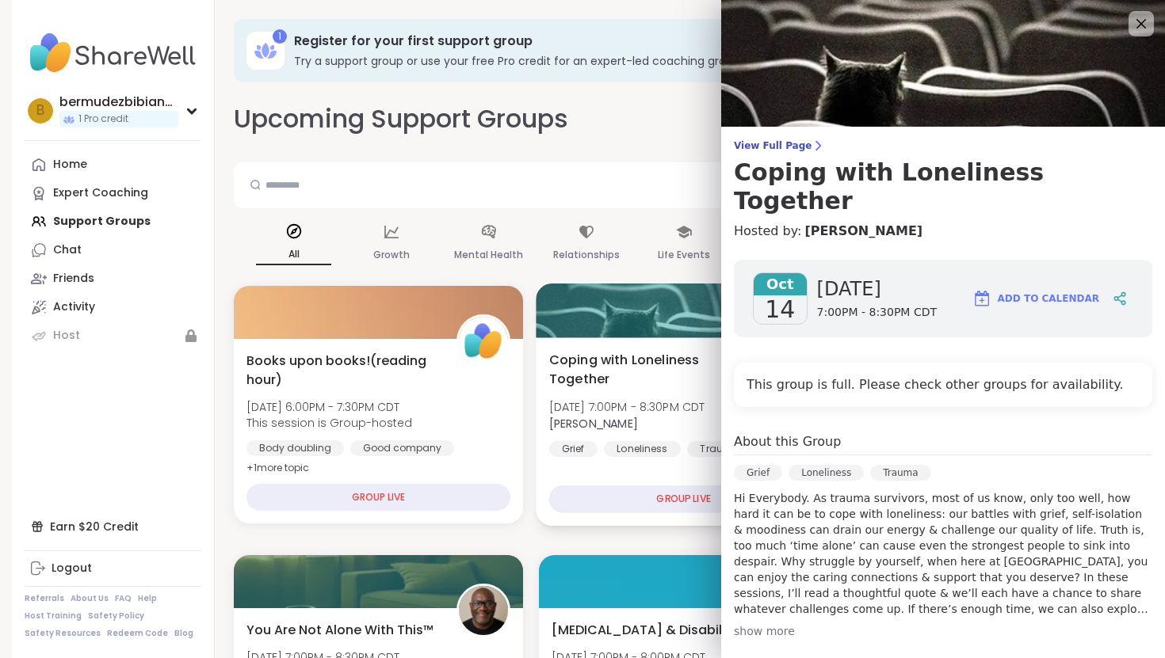
click at [674, 334] on div at bounding box center [684, 311] width 296 height 54
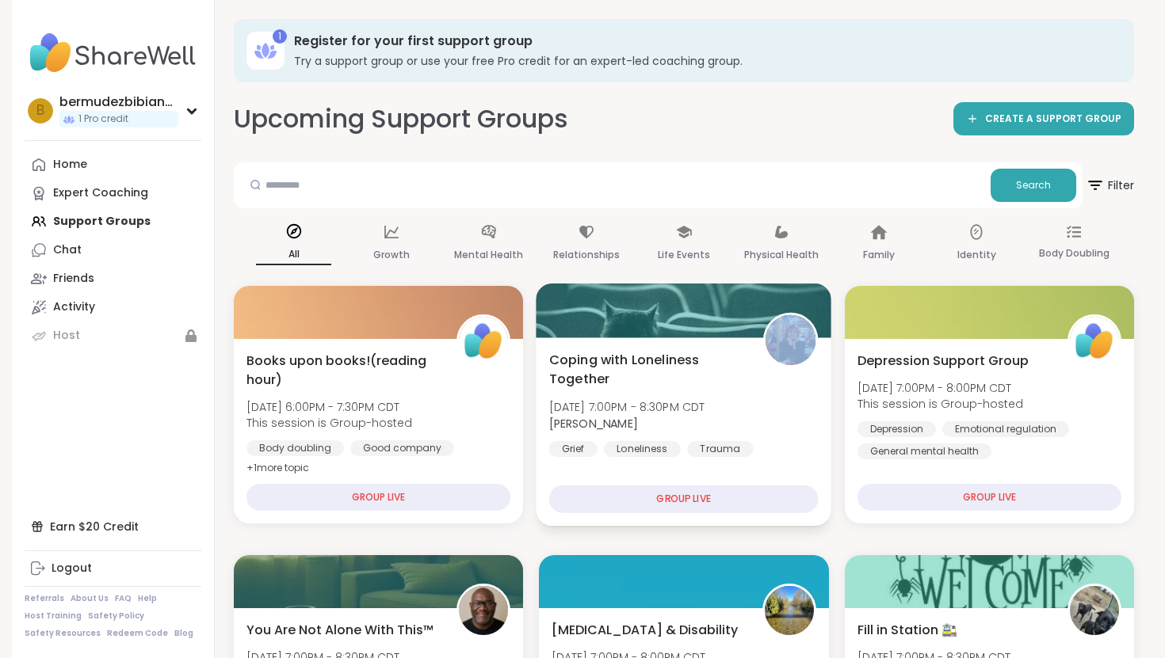
click at [674, 334] on div at bounding box center [684, 311] width 296 height 54
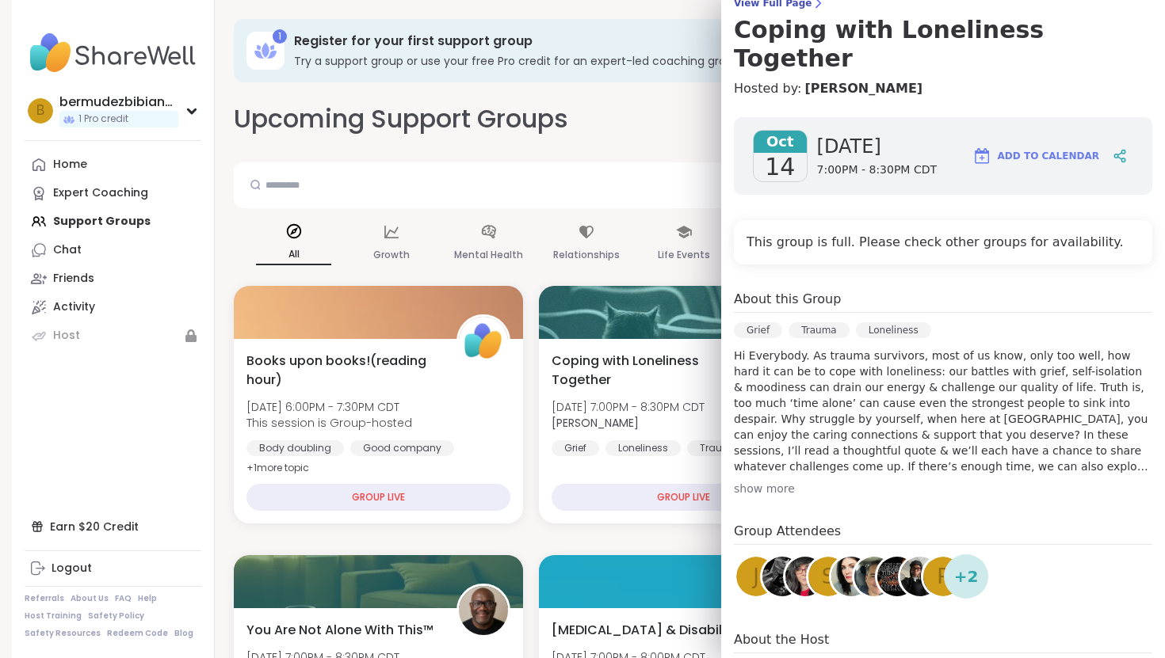
scroll to position [150, 0]
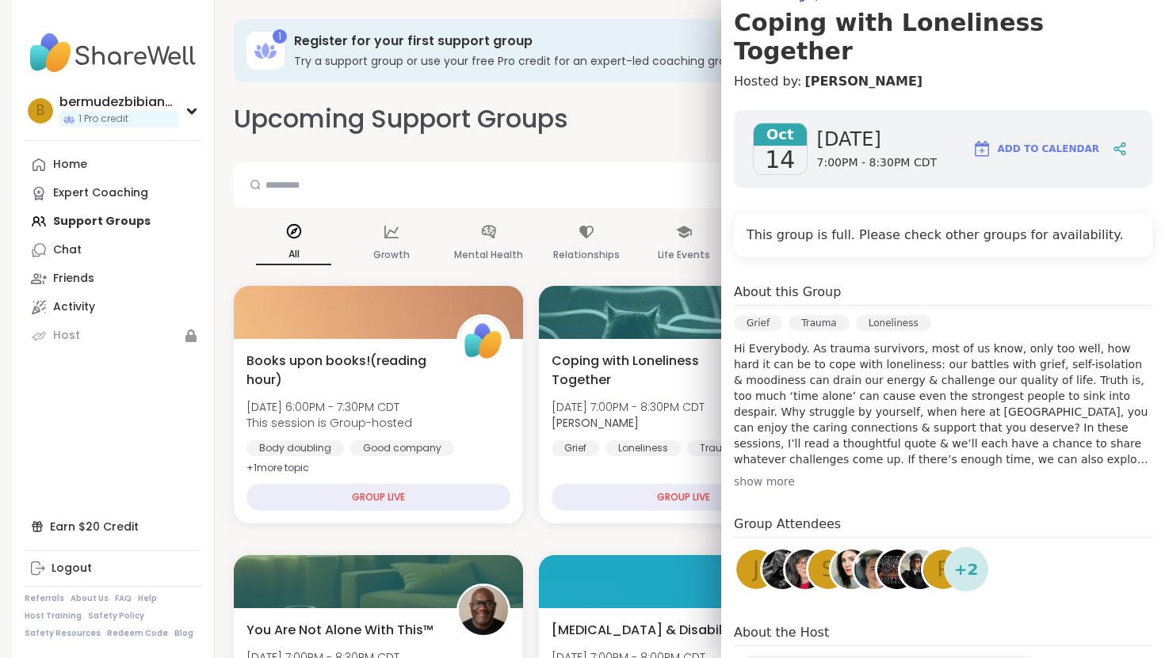
click at [1061, 142] on span "Add to Calendar" at bounding box center [1048, 149] width 101 height 14
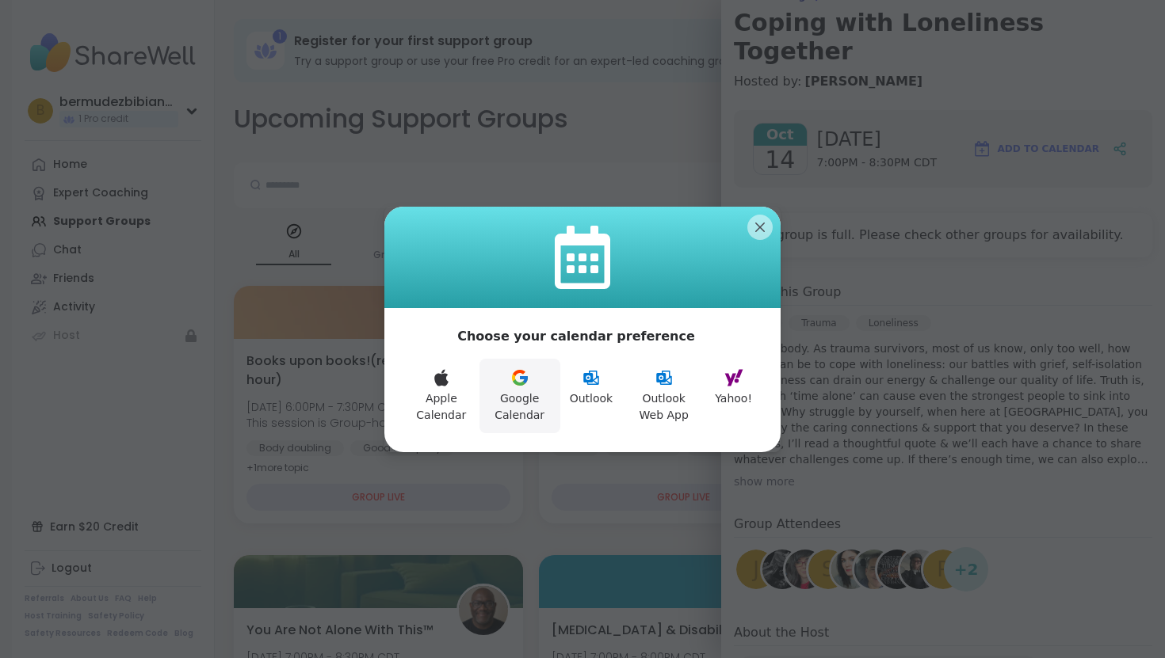
click at [524, 387] on button "Google Calendar" at bounding box center [519, 396] width 81 height 74
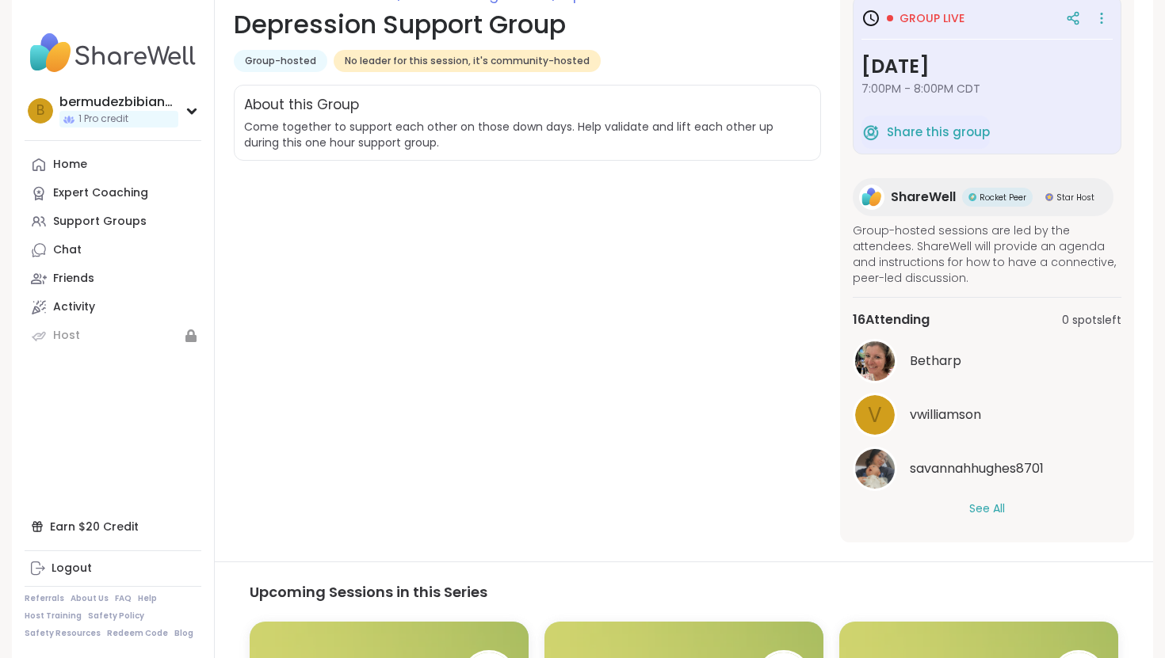
scroll to position [245, 0]
click at [935, 21] on span "Group live" at bounding box center [931, 18] width 65 height 16
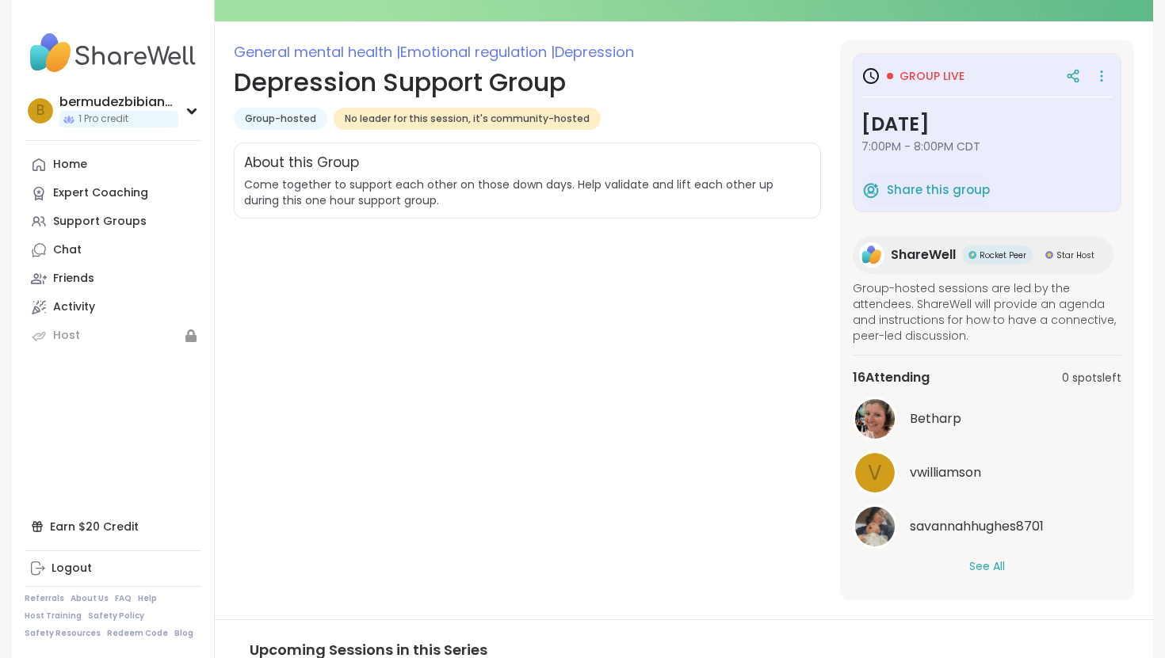
scroll to position [185, 0]
click at [932, 77] on span "Group live" at bounding box center [931, 77] width 65 height 16
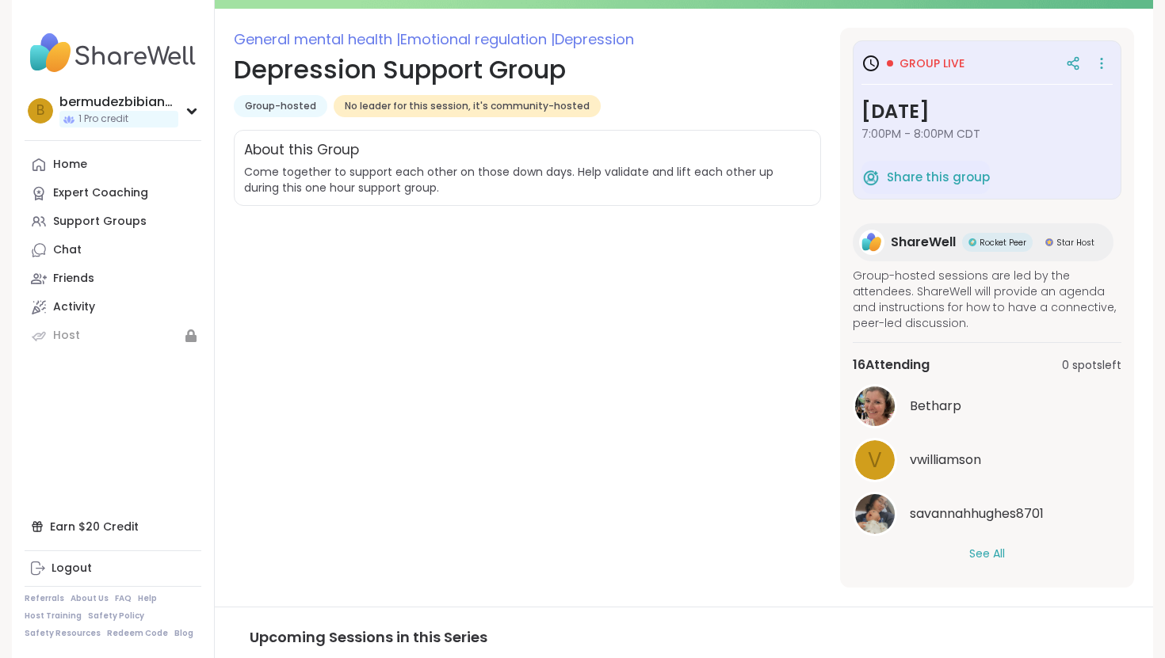
scroll to position [109, 0]
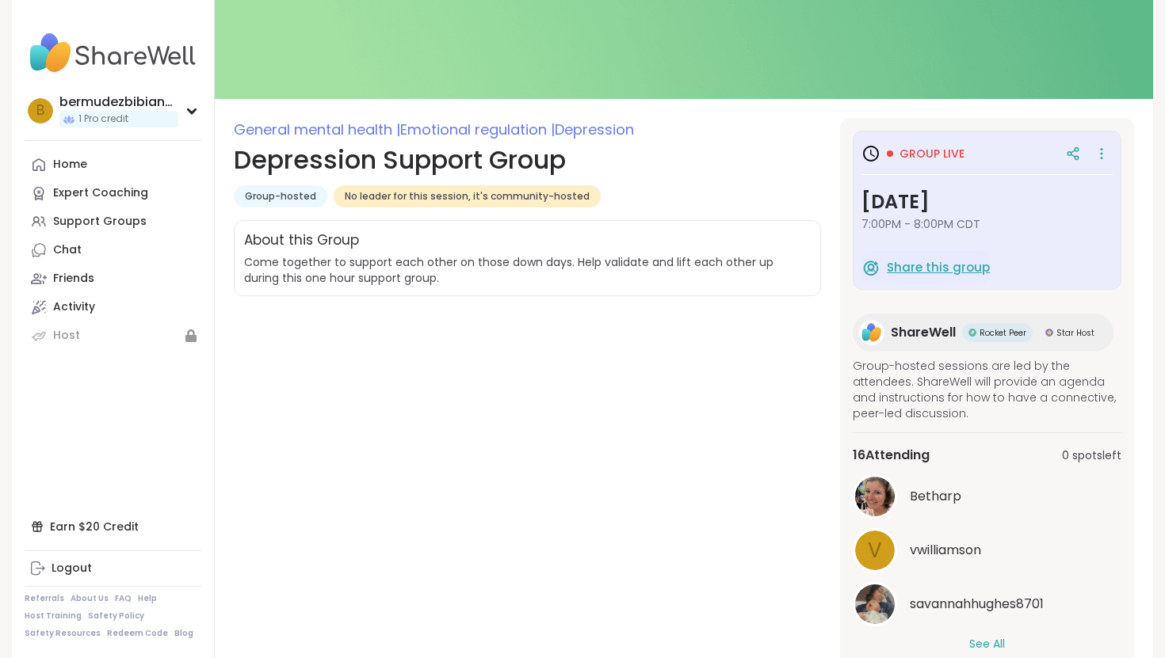
click at [915, 276] on span "Share this group" at bounding box center [938, 268] width 103 height 18
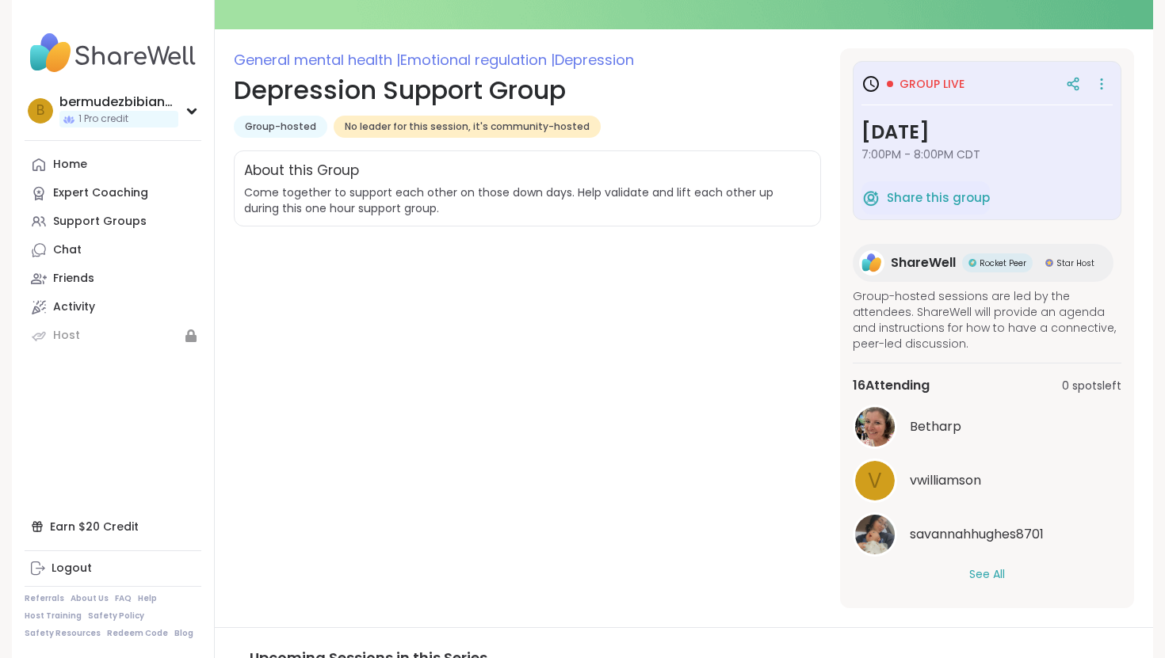
scroll to position [182, 0]
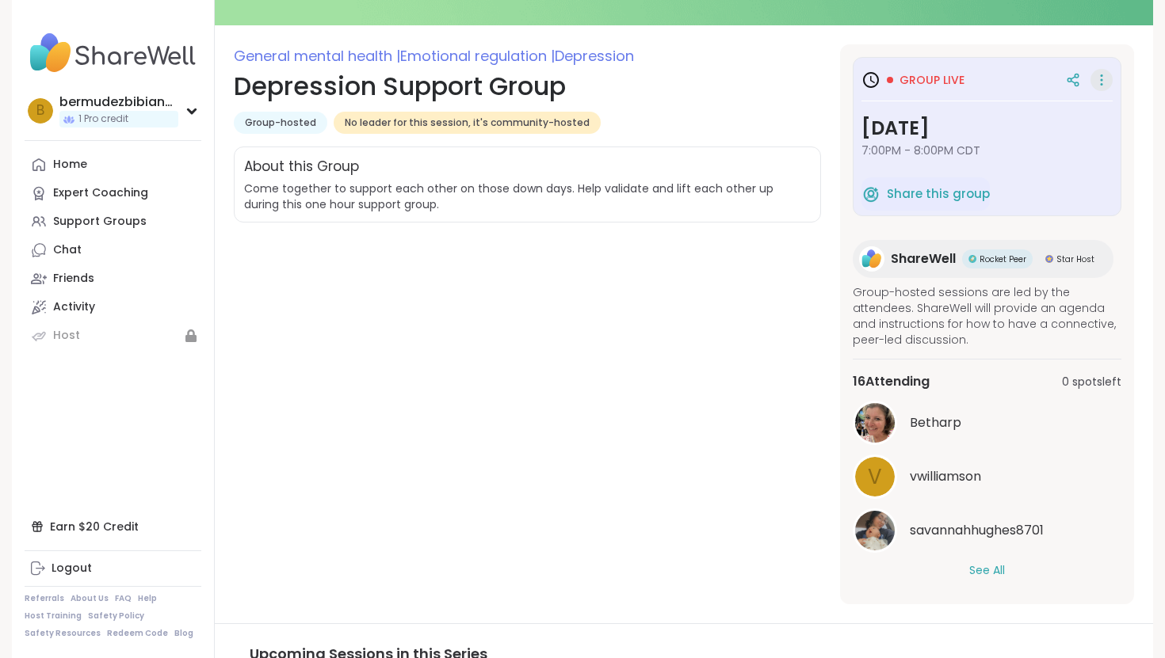
click at [1102, 81] on icon at bounding box center [1102, 80] width 16 height 22
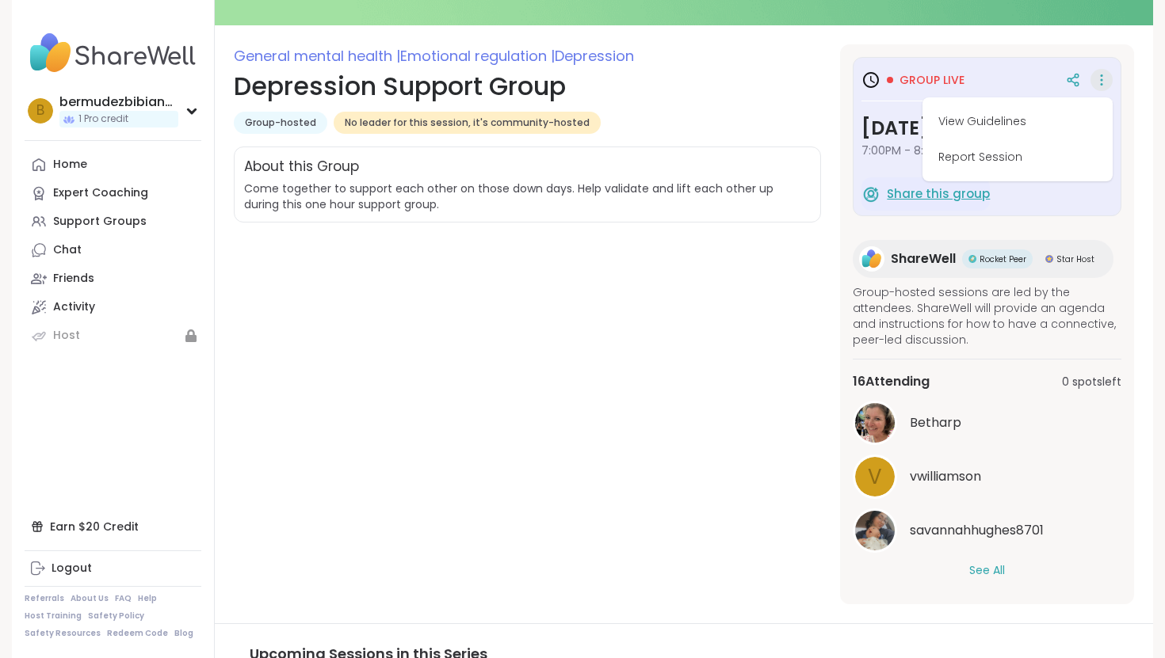
click at [872, 191] on img at bounding box center [870, 194] width 19 height 19
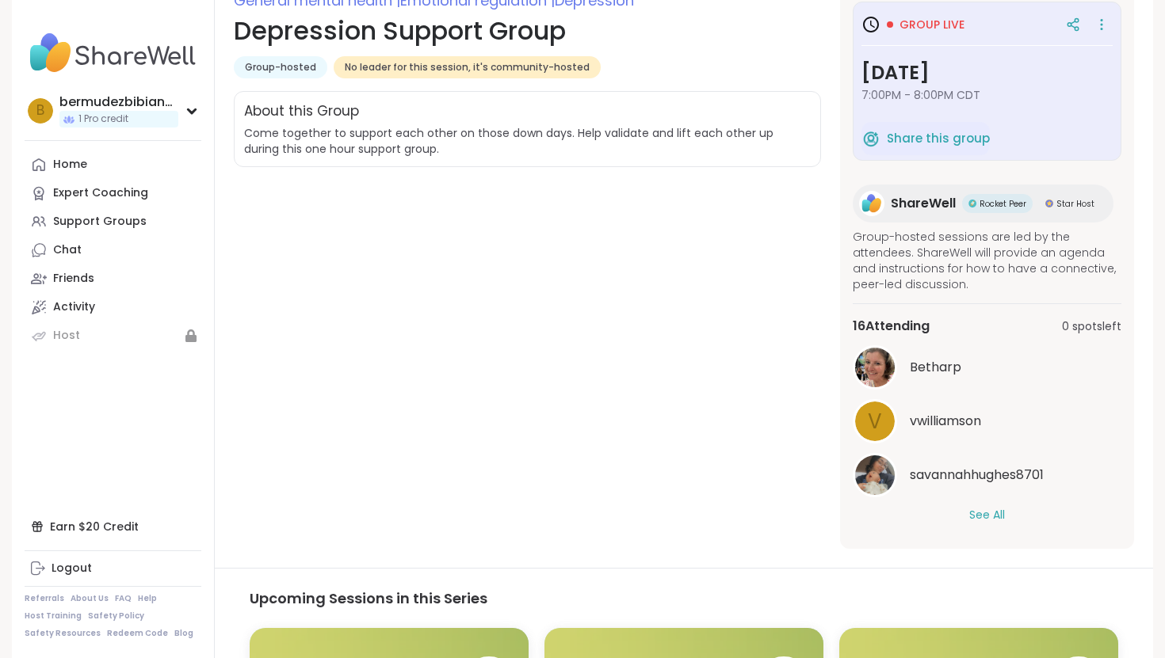
scroll to position [242, 0]
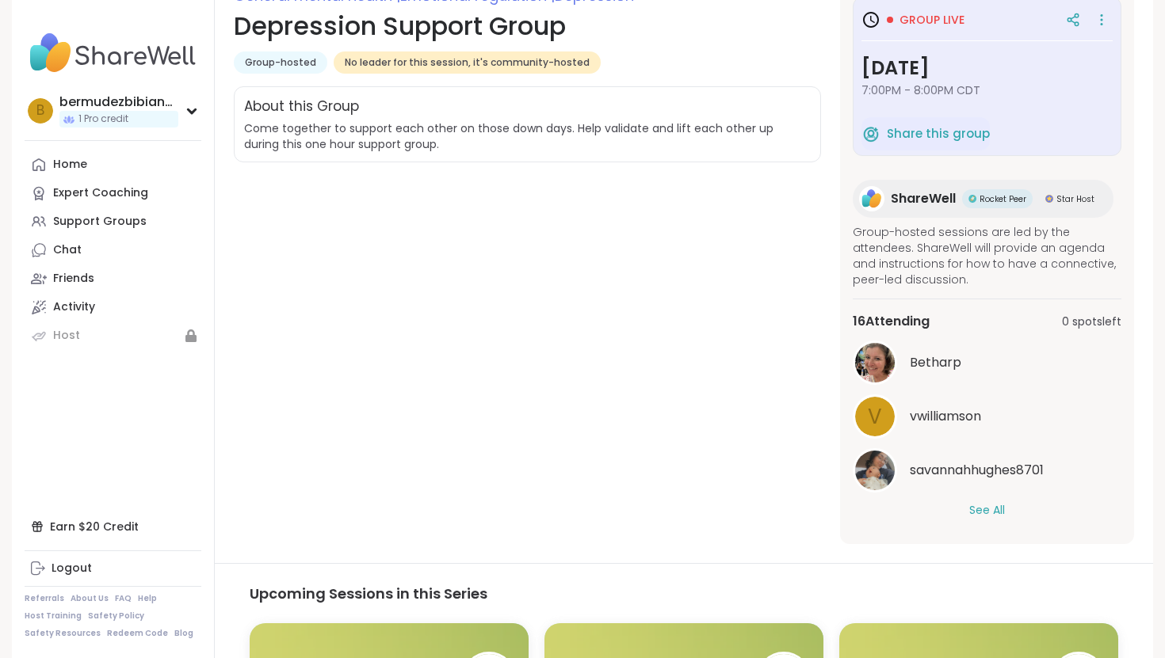
click at [968, 512] on div "See All" at bounding box center [987, 510] width 269 height 17
click at [976, 510] on button "See All" at bounding box center [987, 510] width 36 height 17
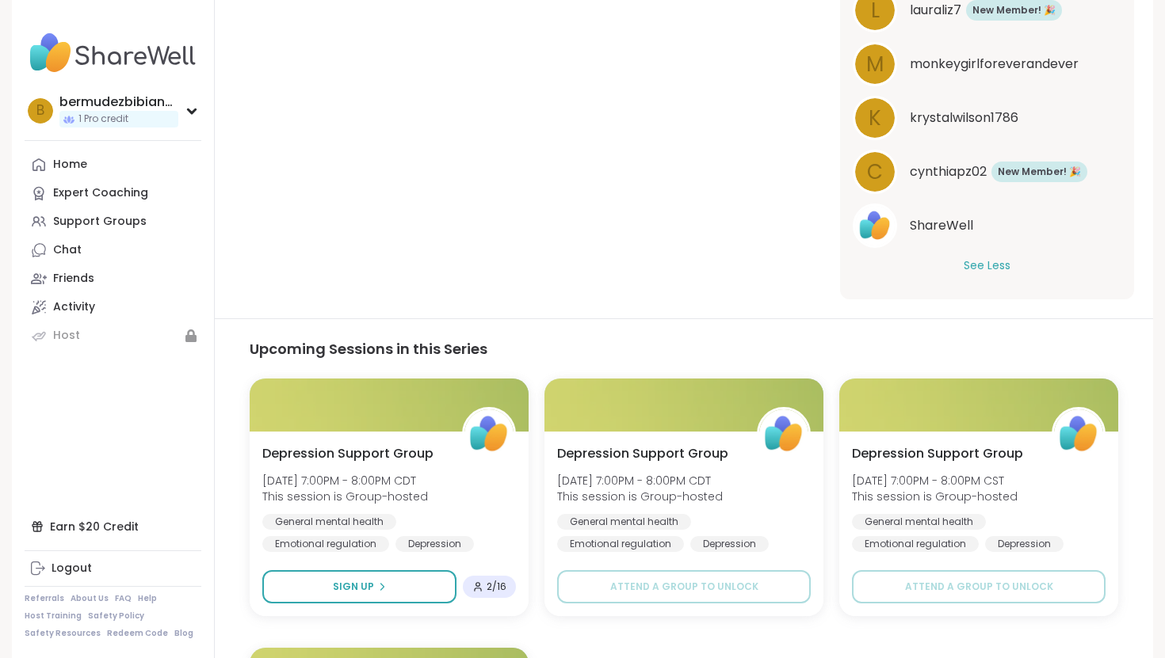
scroll to position [559, 0]
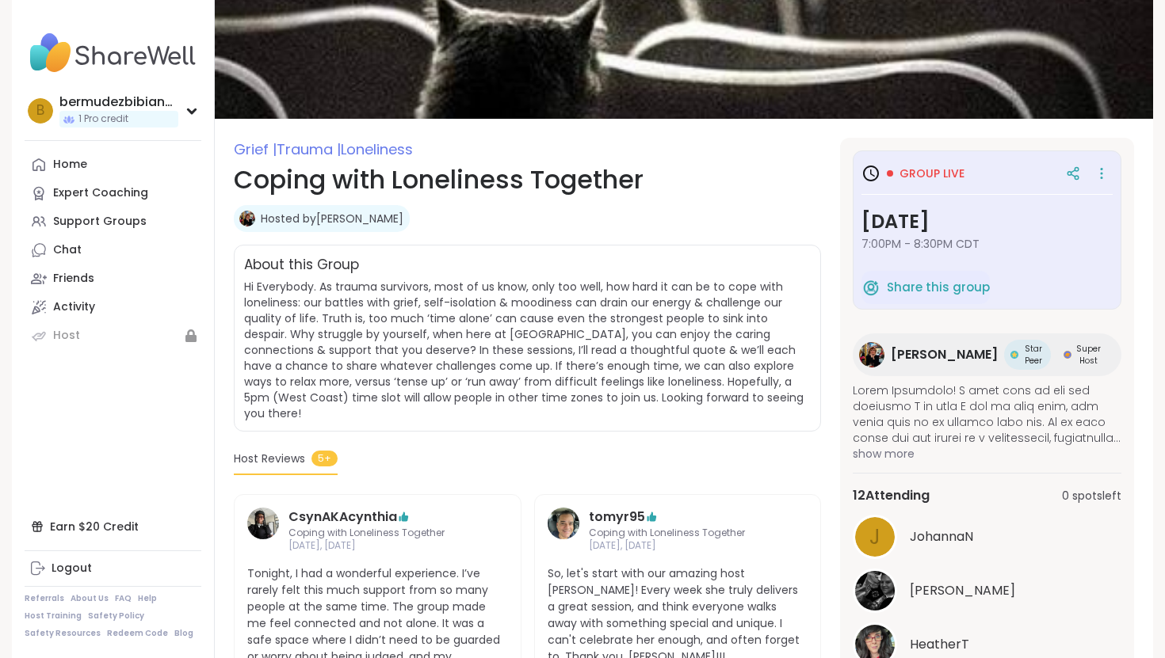
scroll to position [91, 0]
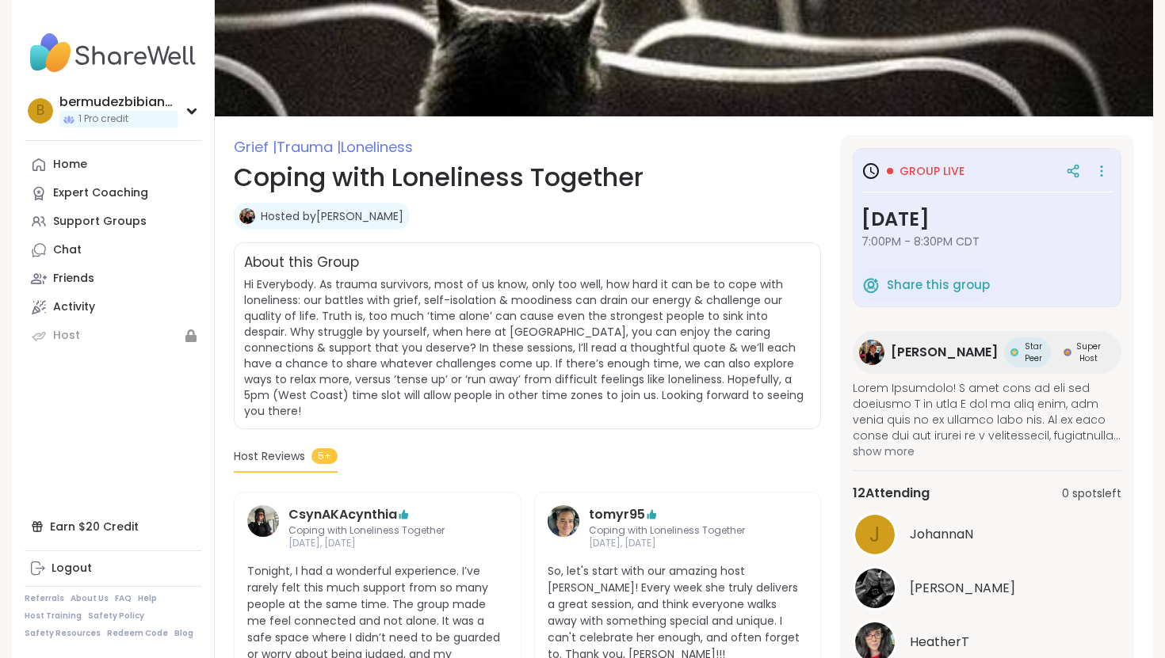
click at [925, 170] on span "Group live" at bounding box center [931, 171] width 65 height 16
click at [872, 171] on icon at bounding box center [872, 170] width 5 height 7
click at [1063, 167] on div at bounding box center [1073, 171] width 29 height 29
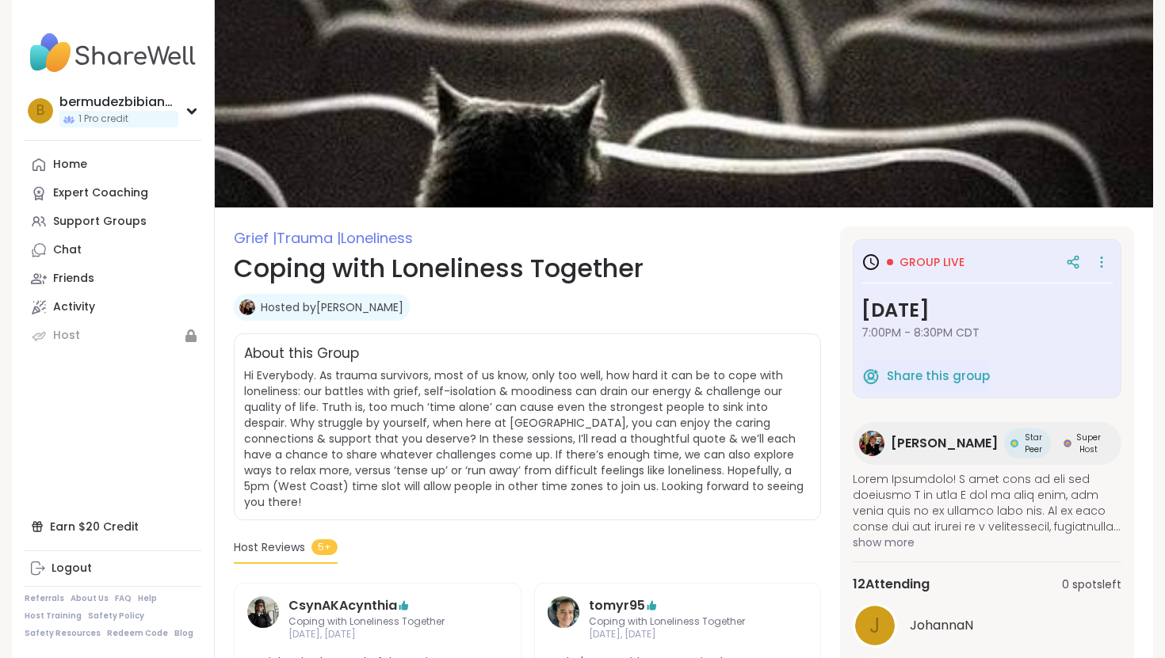
scroll to position [152, 0]
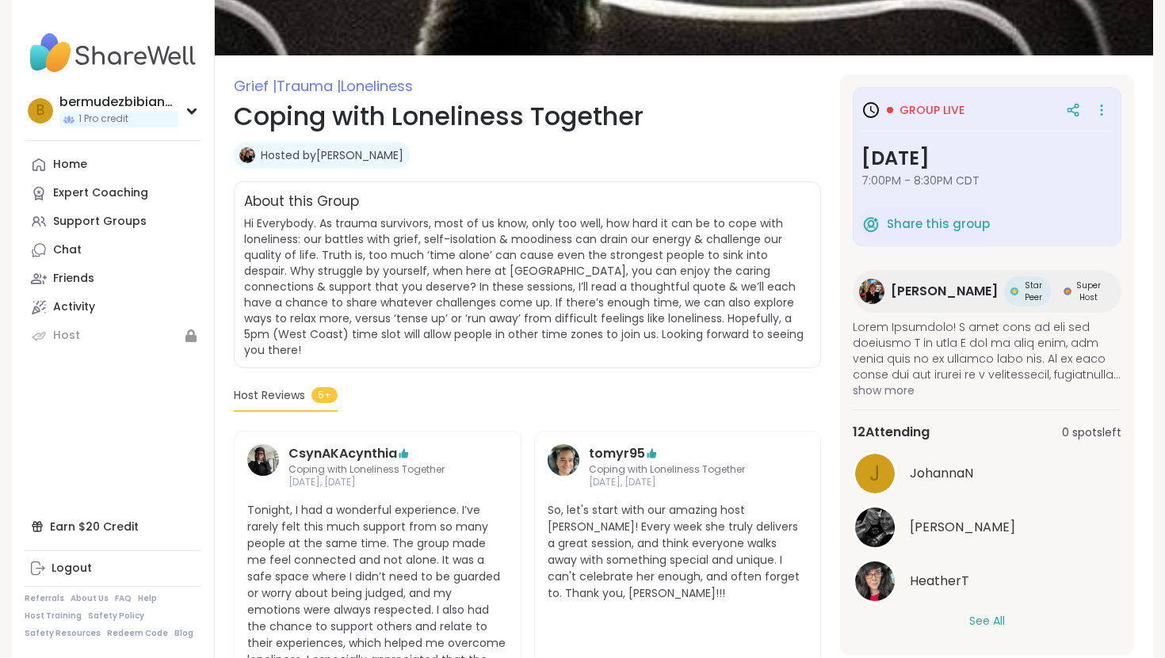
click at [918, 290] on span "[PERSON_NAME]" at bounding box center [944, 291] width 107 height 19
